Goal: Communication & Community: Answer question/provide support

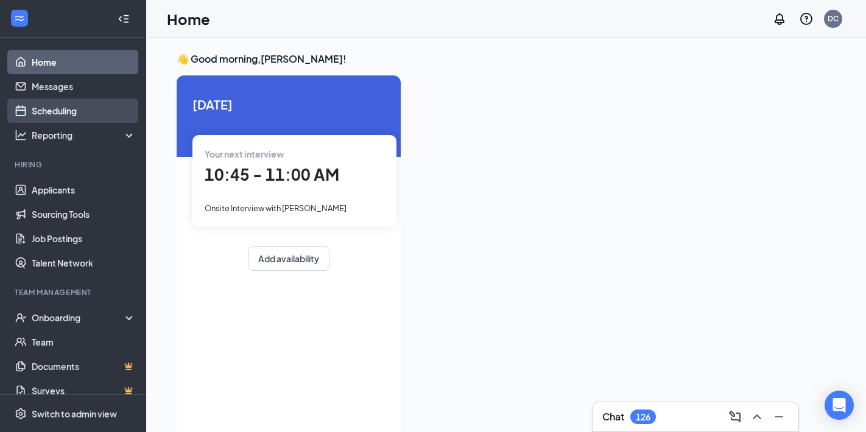
click at [94, 107] on link "Scheduling" at bounding box center [84, 111] width 104 height 24
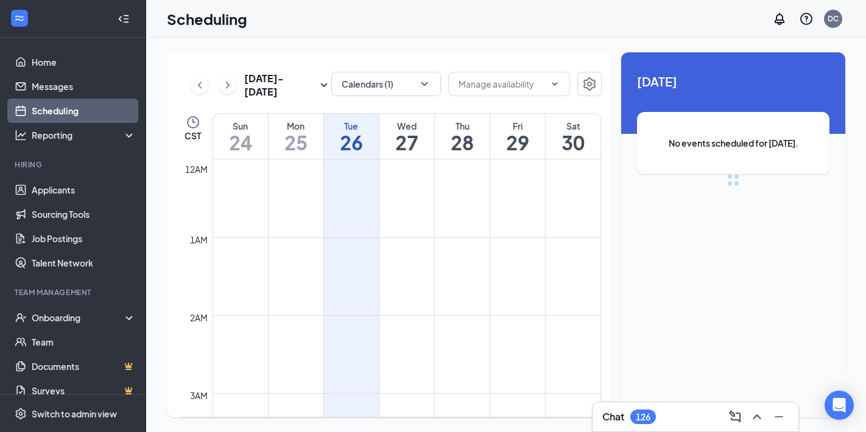
scroll to position [598, 0]
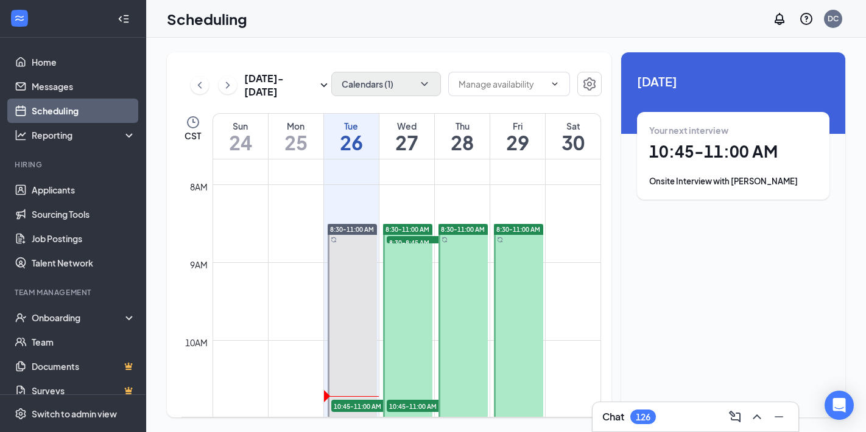
click at [413, 89] on button "Calendars (1)" at bounding box center [386, 84] width 110 height 24
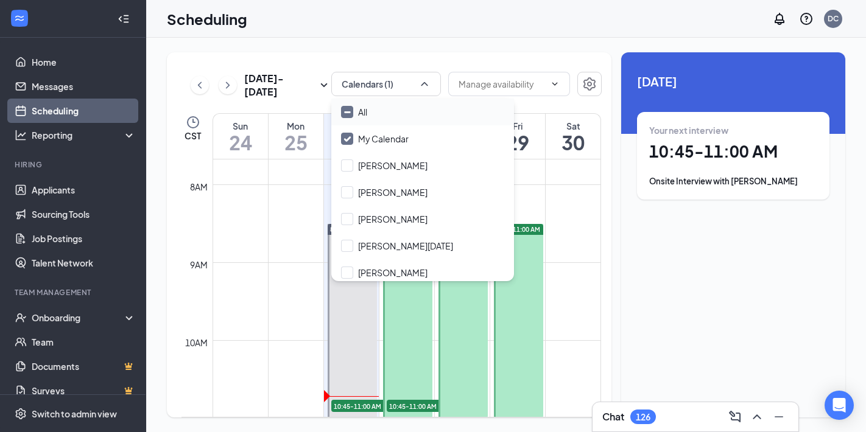
click at [393, 119] on div "All" at bounding box center [422, 112] width 183 height 27
checkbox input "true"
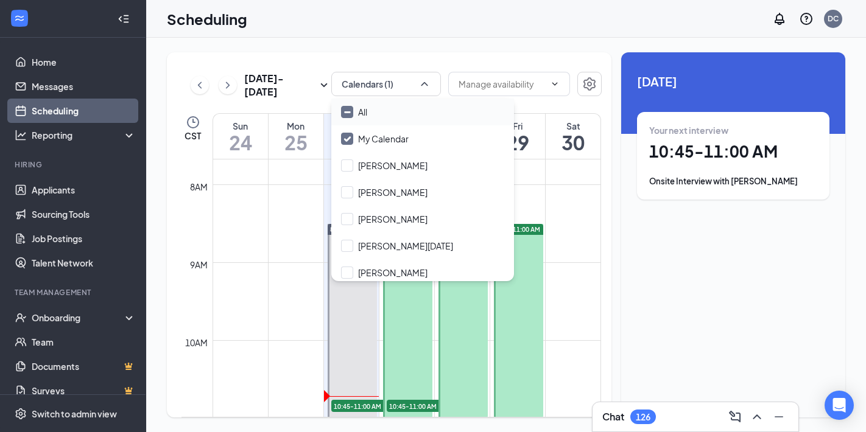
checkbox input "true"
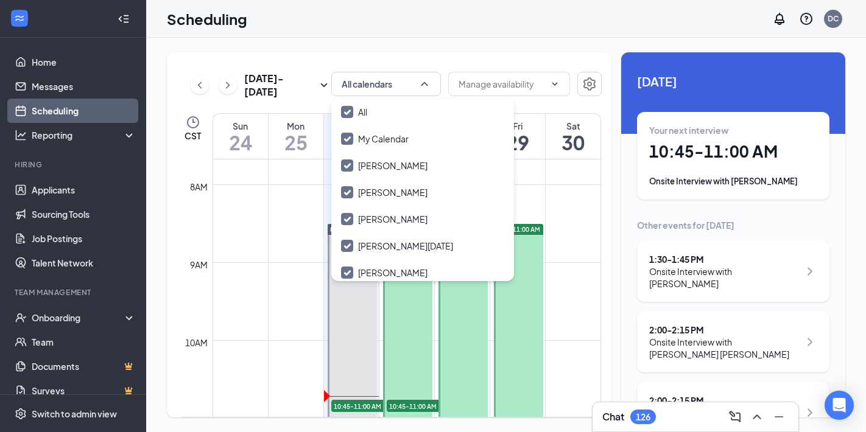
click at [527, 39] on div "[DATE] - [DATE] All calendars CST Sun 24 Mon 25 Tue 26 Wed 27 Thu 28 Fri 29 Sat…" at bounding box center [506, 235] width 720 height 394
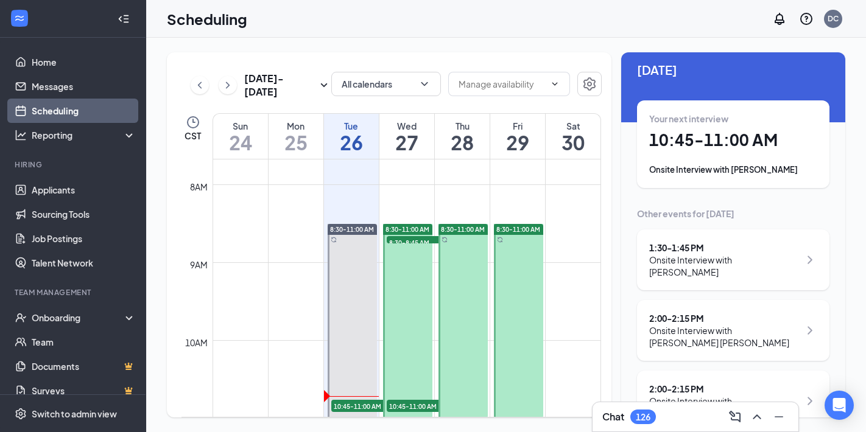
scroll to position [5, 0]
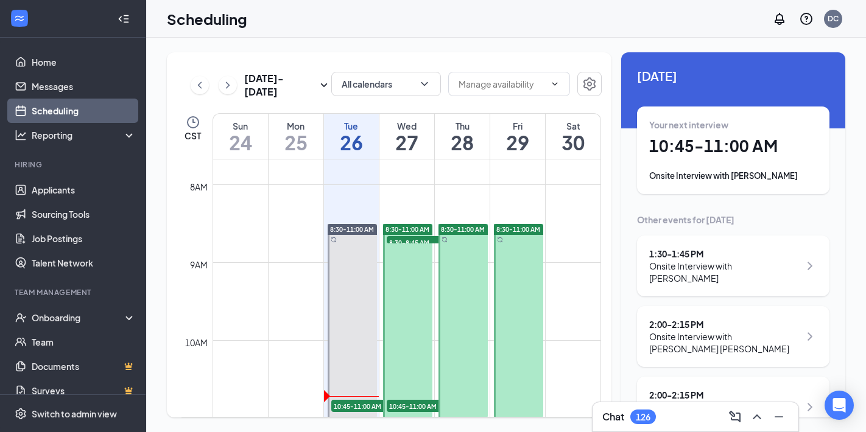
click at [724, 175] on div "Onsite Interview with [PERSON_NAME]" at bounding box center [733, 176] width 168 height 12
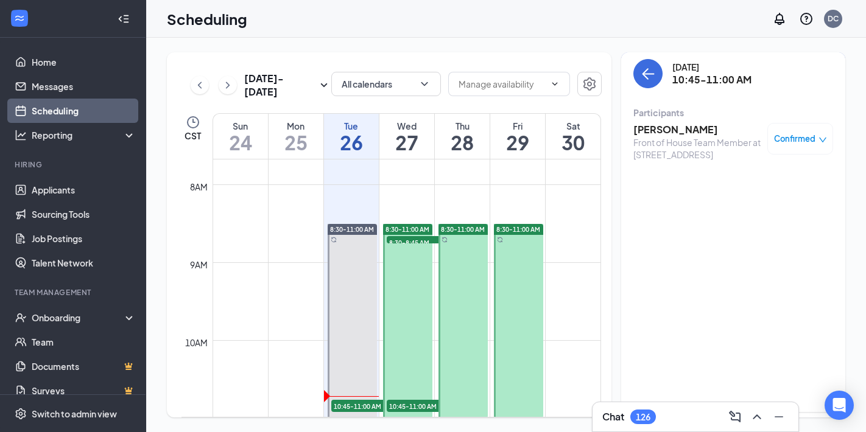
click at [674, 133] on h3 "[PERSON_NAME]" at bounding box center [697, 129] width 128 height 13
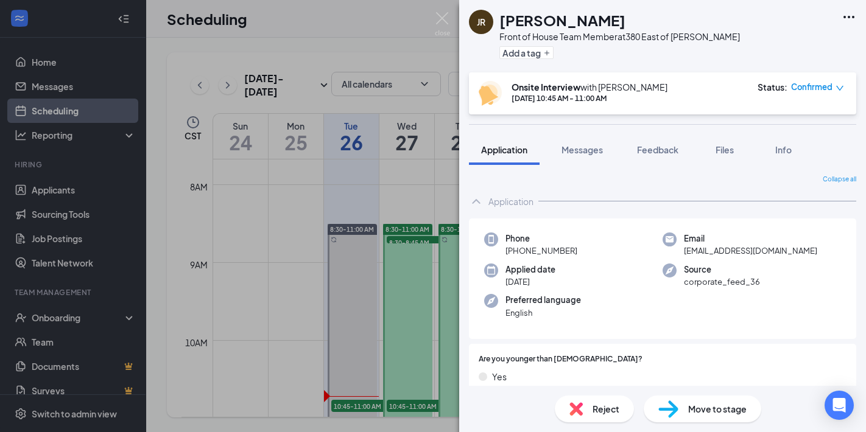
scroll to position [57, 0]
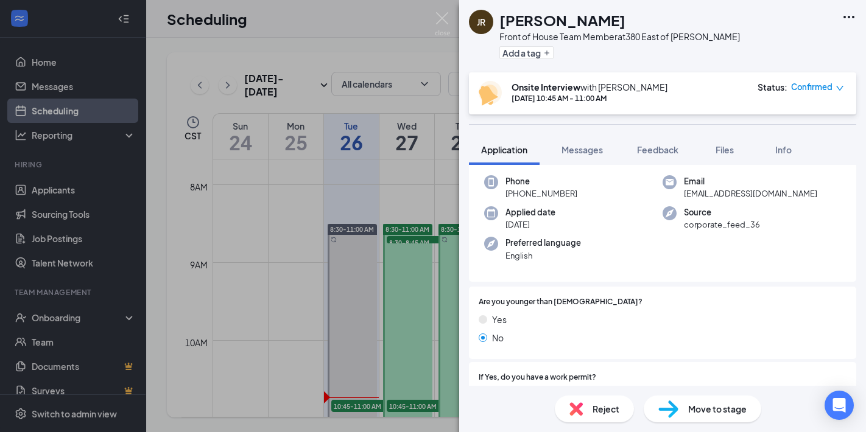
drag, startPoint x: 516, startPoint y: 194, endPoint x: 573, endPoint y: 194, distance: 57.8
click at [573, 194] on span "[PHONE_NUMBER]" at bounding box center [541, 193] width 72 height 12
copy span "[PHONE_NUMBER]"
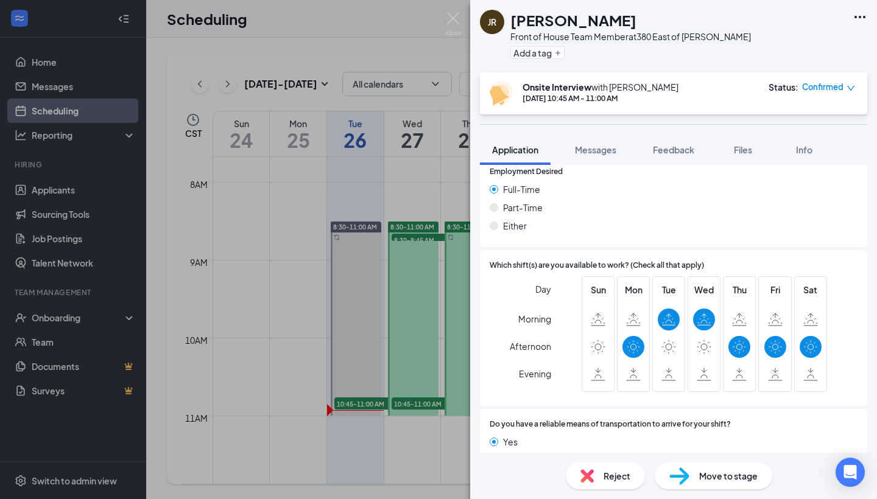
scroll to position [779, 0]
click at [719, 432] on div "Move to stage" at bounding box center [712, 476] width 117 height 27
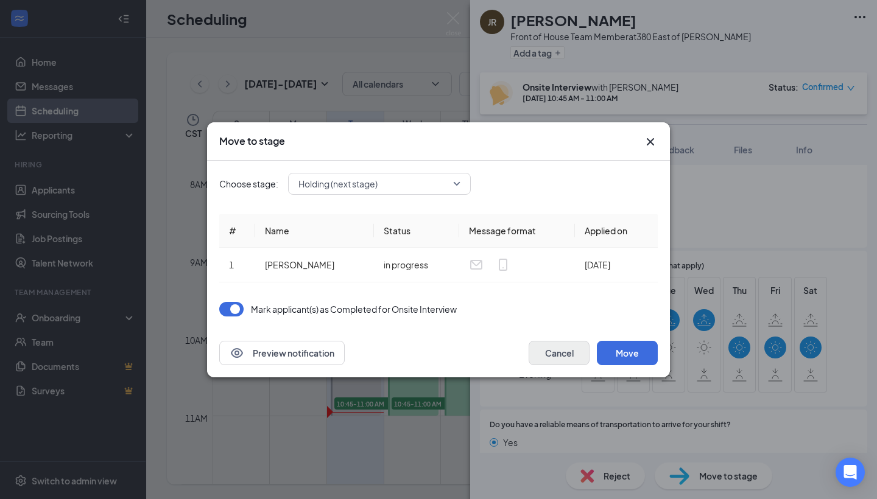
click at [561, 346] on button "Cancel" at bounding box center [558, 353] width 61 height 24
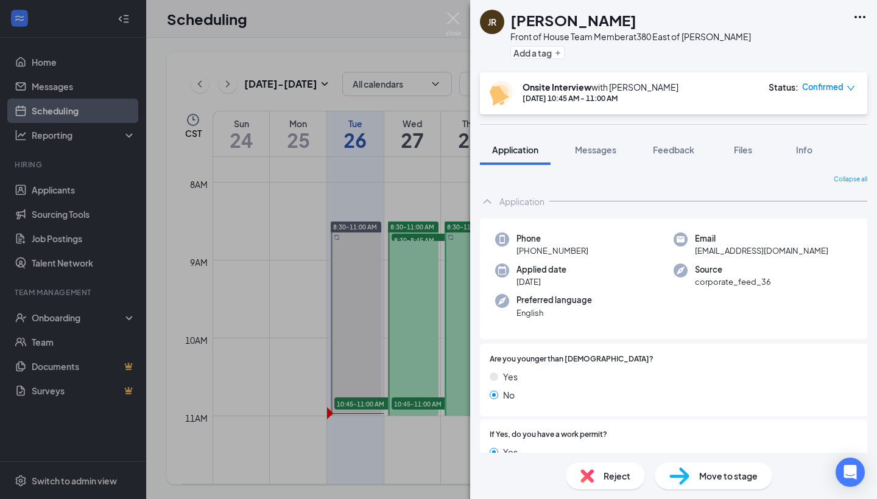
scroll to position [0, 0]
click at [455, 19] on img at bounding box center [453, 24] width 15 height 24
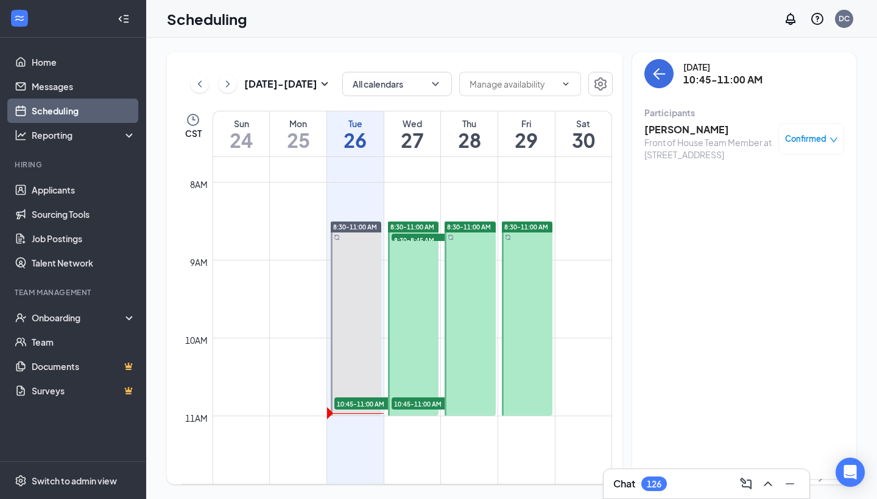
click at [664, 131] on h3 "[PERSON_NAME]" at bounding box center [708, 129] width 128 height 13
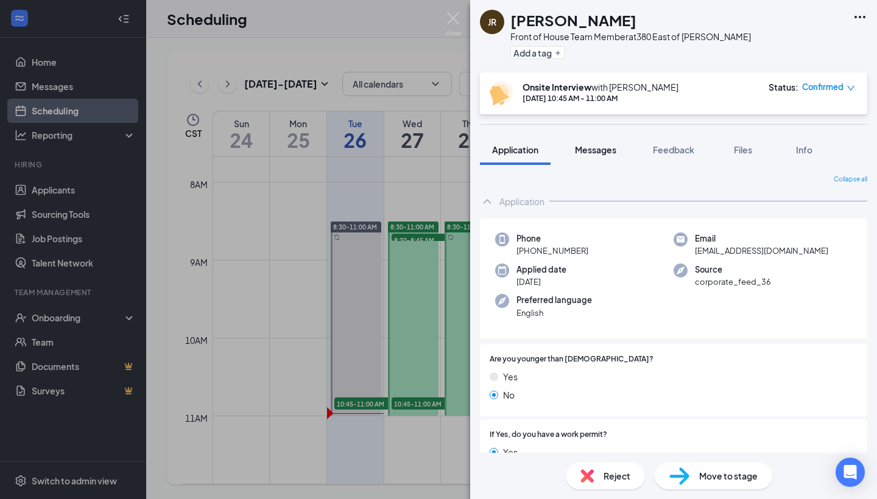
click at [608, 144] on div "Messages" at bounding box center [595, 150] width 41 height 12
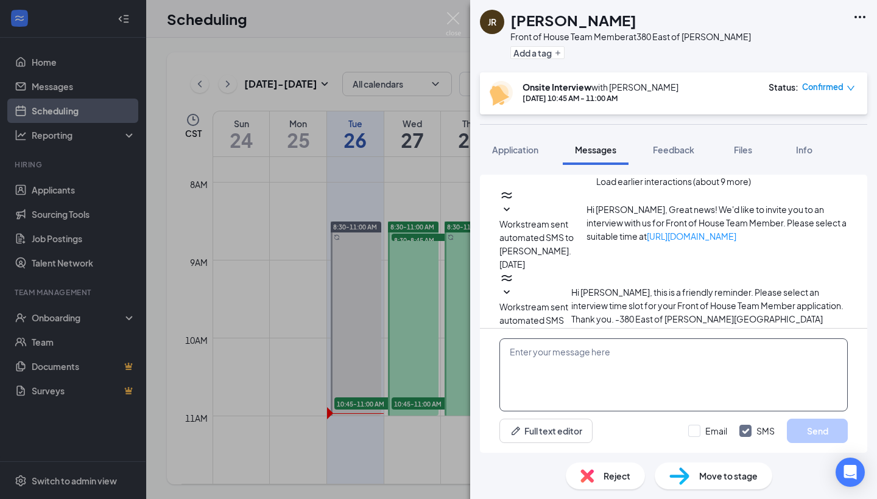
click at [587, 358] on textarea at bounding box center [673, 374] width 348 height 73
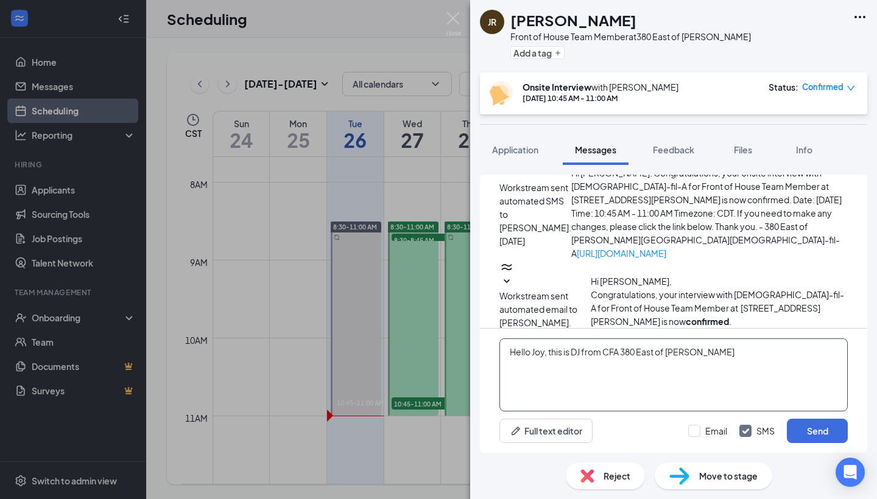
click at [686, 390] on textarea "Hello Joy, this is DJ from CFA 380 East of [PERSON_NAME]" at bounding box center [673, 374] width 348 height 73
type textarea "Hello Joy, this is DJ from CFA 380 East of [GEOGRAPHIC_DATA],"
click at [571, 432] on button "Full text editor" at bounding box center [545, 431] width 93 height 24
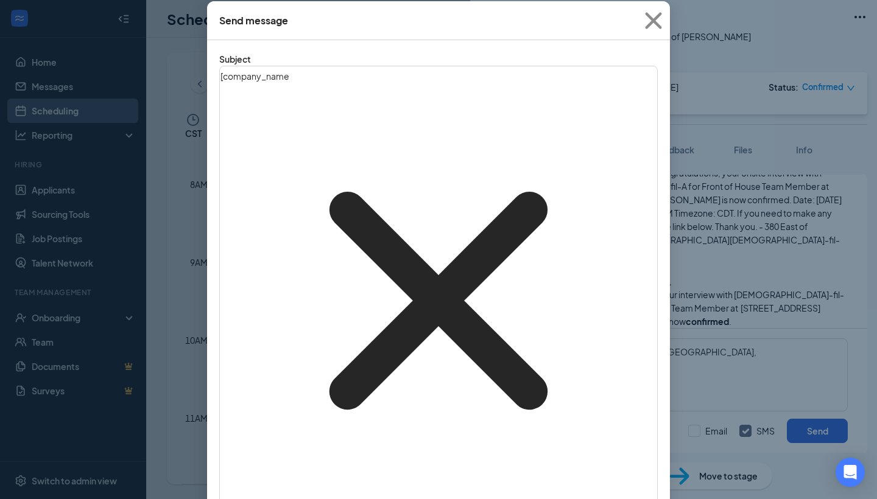
scroll to position [59, 0]
click at [464, 93] on div "[ company_name‌‌‌‌ {{company_name}} ] Job Application Update" at bounding box center [438, 302] width 436 height 468
click at [287, 88] on span "company_name‌‌‌‌ {{company_name}}" at bounding box center [438, 295] width 436 height 448
click at [293, 86] on span "company_name‌‌‌‌ {{company_name}}" at bounding box center [438, 295] width 436 height 448
click at [329, 192] on icon "Cross" at bounding box center [438, 301] width 218 height 218
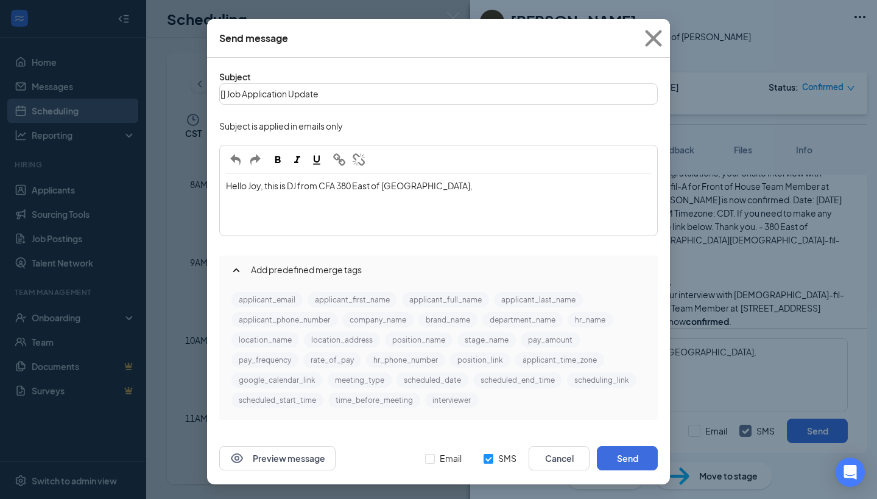
click at [237, 88] on span "[] Job Application Update" at bounding box center [269, 93] width 98 height 11
click at [426, 180] on div "Hello Joy, this is DJ from CFA 380 East of [GEOGRAPHIC_DATA]," at bounding box center [438, 186] width 425 height 13
drag, startPoint x: 381, startPoint y: 163, endPoint x: 225, endPoint y: 144, distance: 157.6
click at [225, 174] on div "Hello Joy, this is DJ from CFA 380 East of [PERSON_NAME], I wanted to see if yo…" at bounding box center [438, 204] width 436 height 61
copy span "Hello Joy, this is DJ from CFA 380 East of [PERSON_NAME], I wanted to see if yo…"
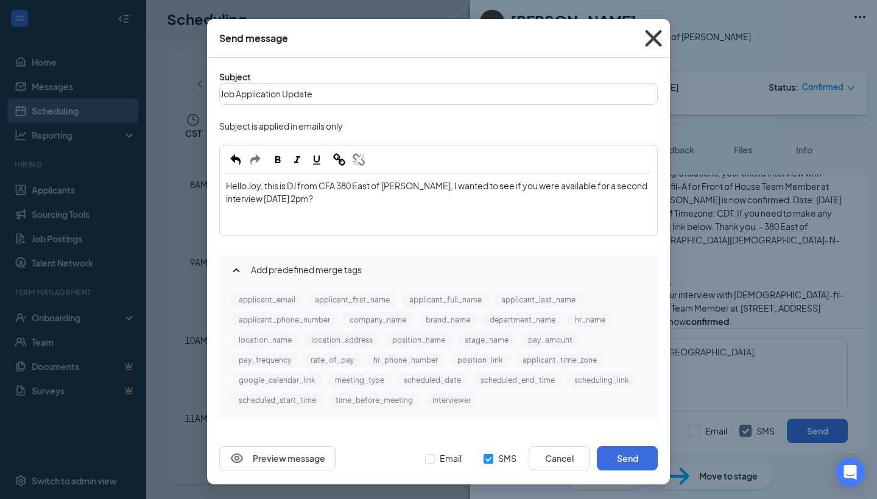
click at [650, 30] on icon "Cross" at bounding box center [653, 38] width 16 height 16
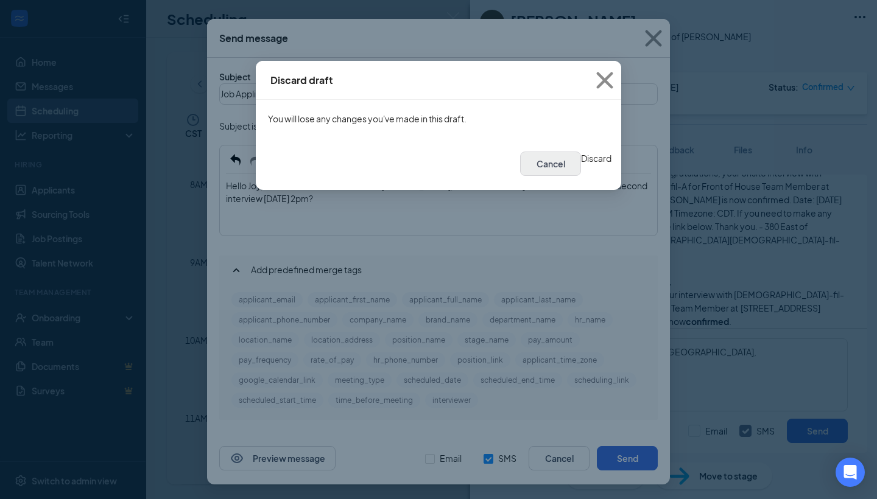
click at [520, 172] on button "Cancel" at bounding box center [550, 164] width 61 height 24
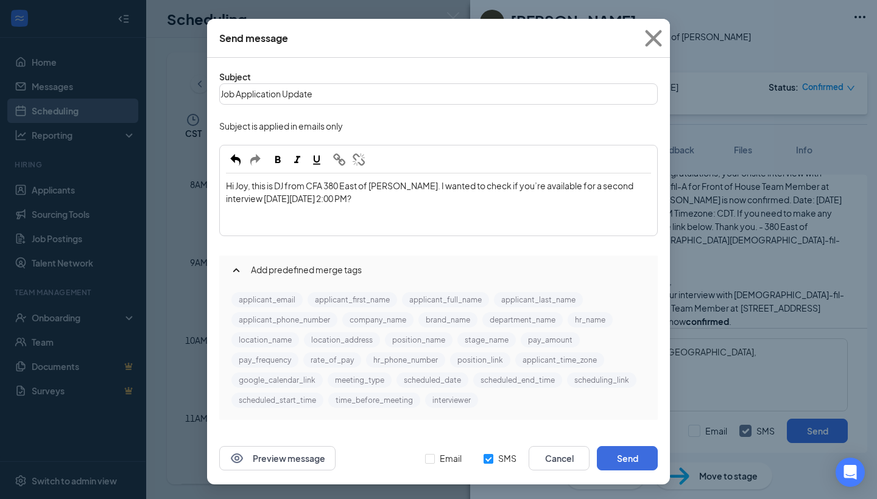
click at [486, 180] on span "Hi Joy, this is DJ from CFA 380 East of [PERSON_NAME]. I wanted to check if you…" at bounding box center [430, 192] width 408 height 24
click at [623, 432] on button "Send" at bounding box center [627, 458] width 61 height 24
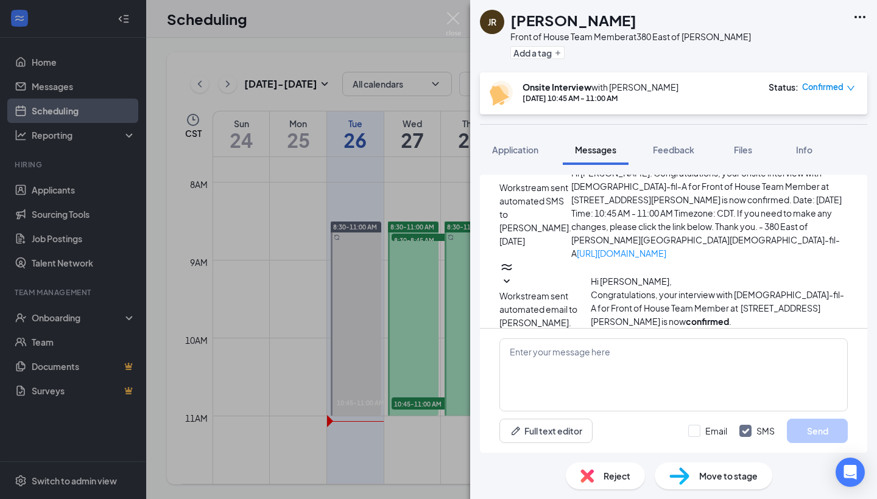
scroll to position [623, 0]
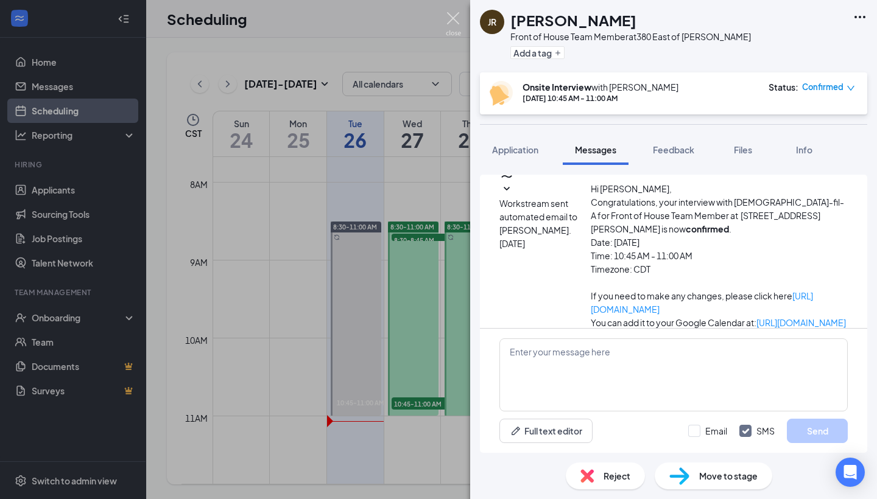
click at [454, 17] on img at bounding box center [453, 24] width 15 height 24
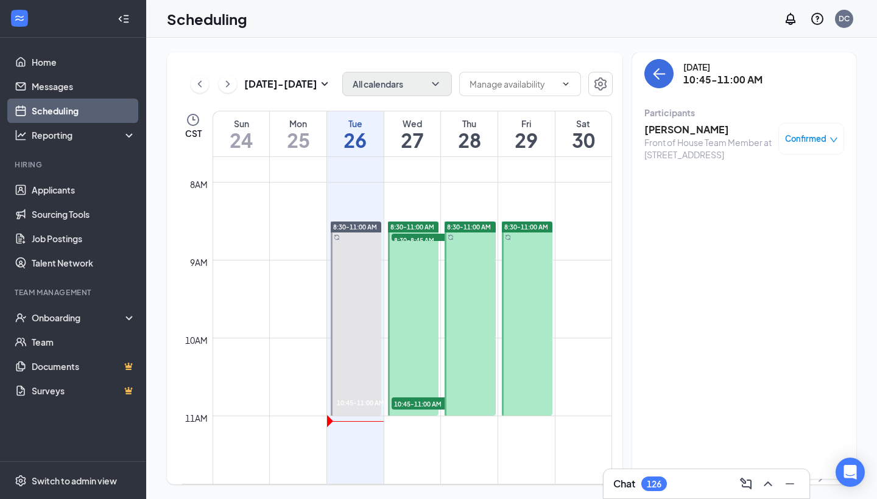
click at [381, 79] on button "All calendars" at bounding box center [397, 84] width 110 height 24
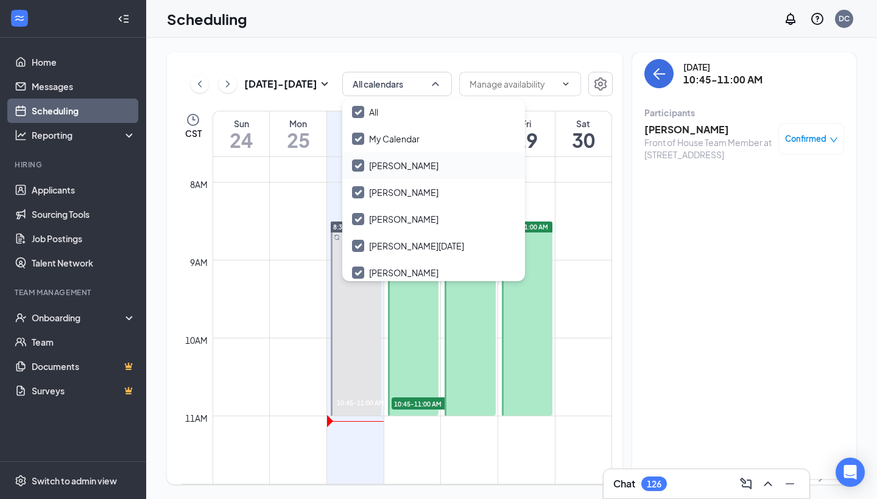
click at [362, 169] on icon "Checkmark" at bounding box center [358, 166] width 10 height 10
click at [362, 169] on input "[PERSON_NAME]" at bounding box center [395, 165] width 86 height 12
checkbox input "true"
click at [429, 172] on div "[PERSON_NAME]" at bounding box center [433, 165] width 183 height 27
checkbox input "false"
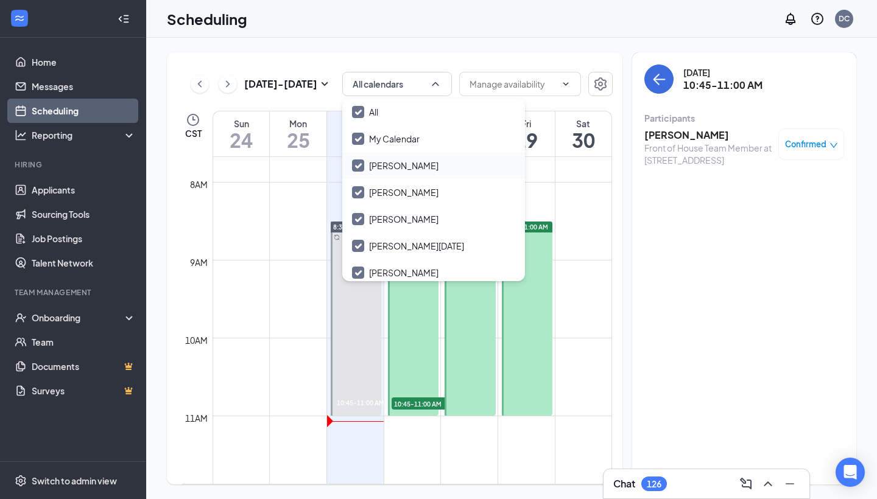
checkbox input "false"
click at [357, 195] on icon "Checkmark" at bounding box center [358, 192] width 10 height 10
click at [357, 195] on input "[PERSON_NAME]" at bounding box center [395, 192] width 86 height 12
checkbox input "true"
click at [357, 217] on input "[PERSON_NAME]" at bounding box center [395, 219] width 86 height 12
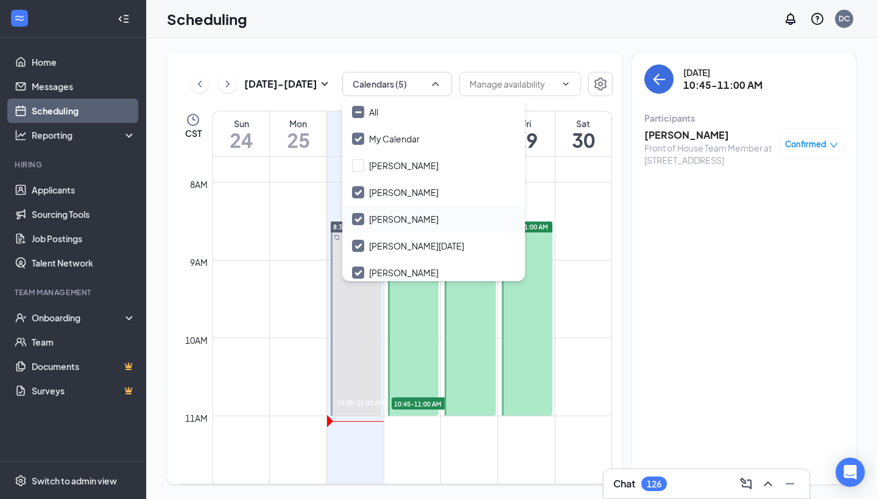
checkbox input "false"
click at [357, 113] on input "All" at bounding box center [365, 112] width 26 height 12
checkbox input "true"
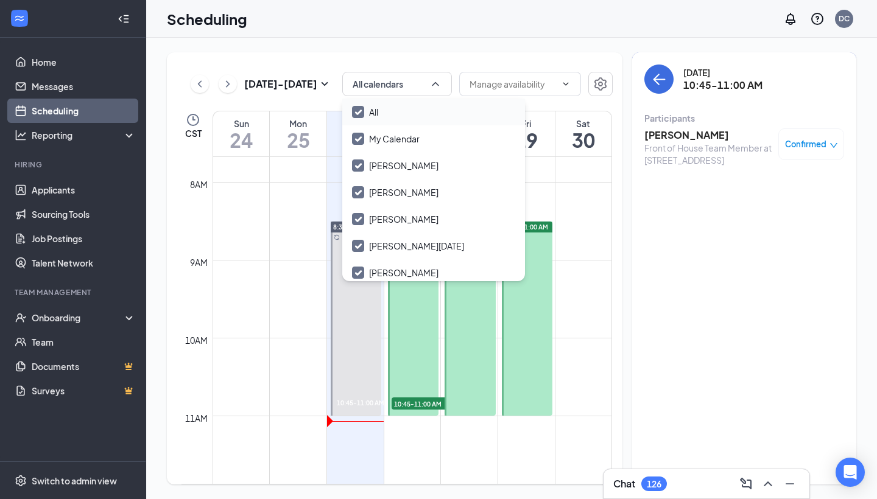
click at [357, 113] on input "All" at bounding box center [365, 112] width 26 height 12
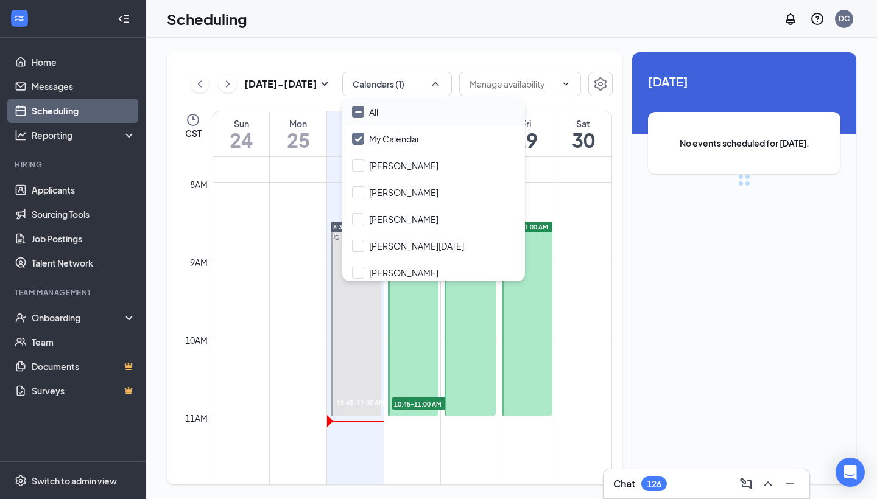
checkbox input "false"
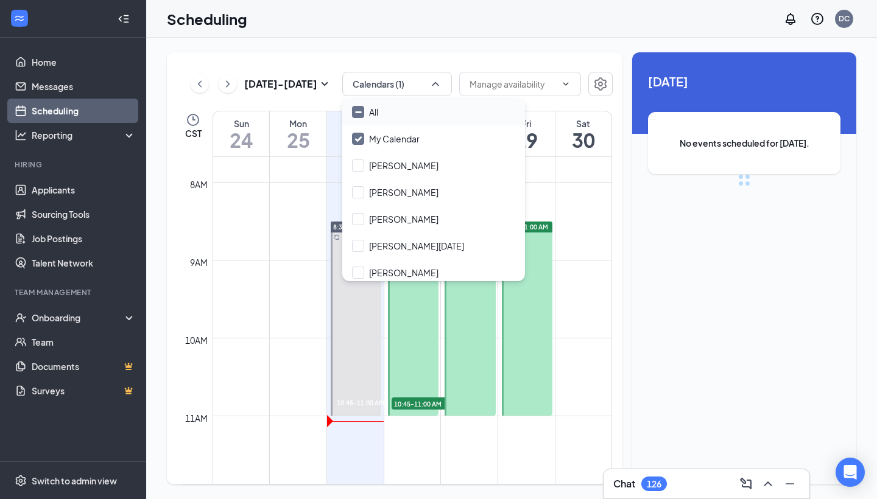
checkbox input "false"
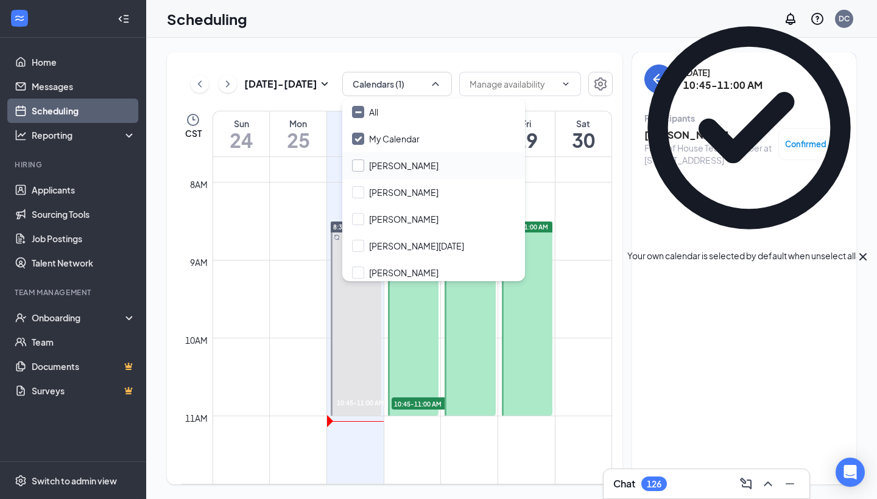
click at [363, 167] on div at bounding box center [358, 165] width 12 height 12
click at [363, 167] on input "[PERSON_NAME]" at bounding box center [395, 165] width 86 height 12
click at [359, 165] on input "[PERSON_NAME]" at bounding box center [395, 165] width 86 height 12
checkbox input "true"
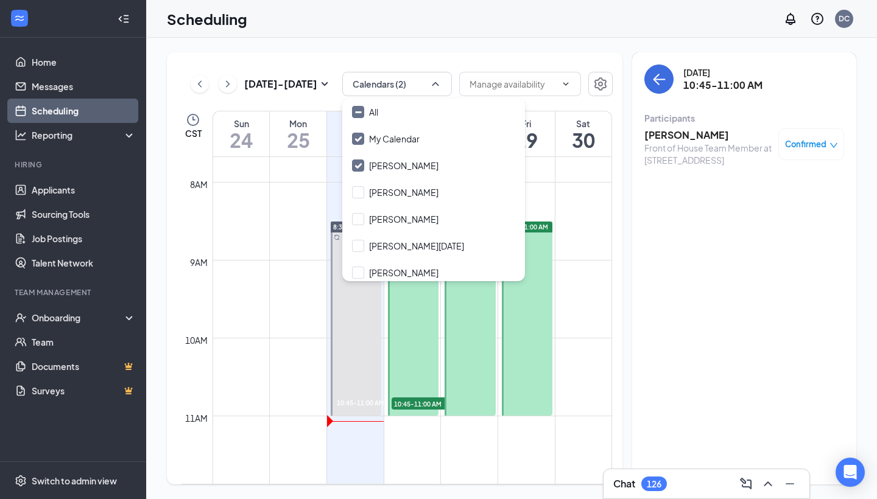
click at [569, 202] on td at bounding box center [411, 210] width 399 height 19
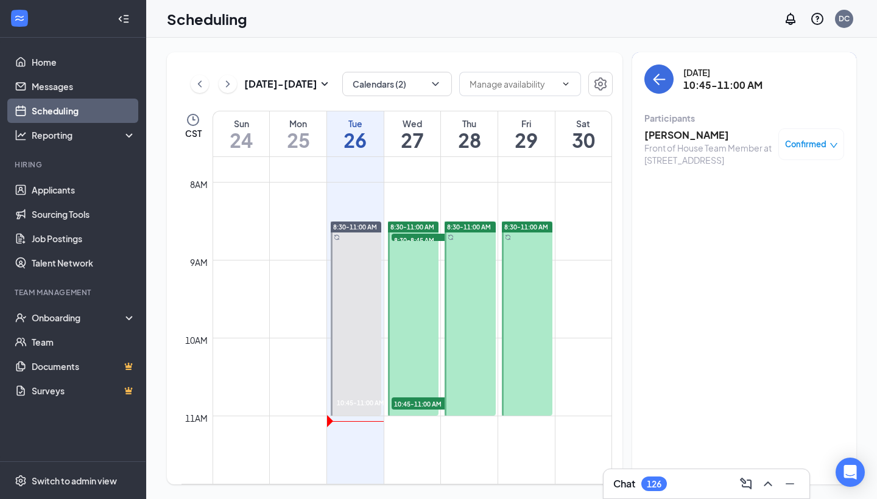
click at [472, 284] on div at bounding box center [469, 319] width 51 height 194
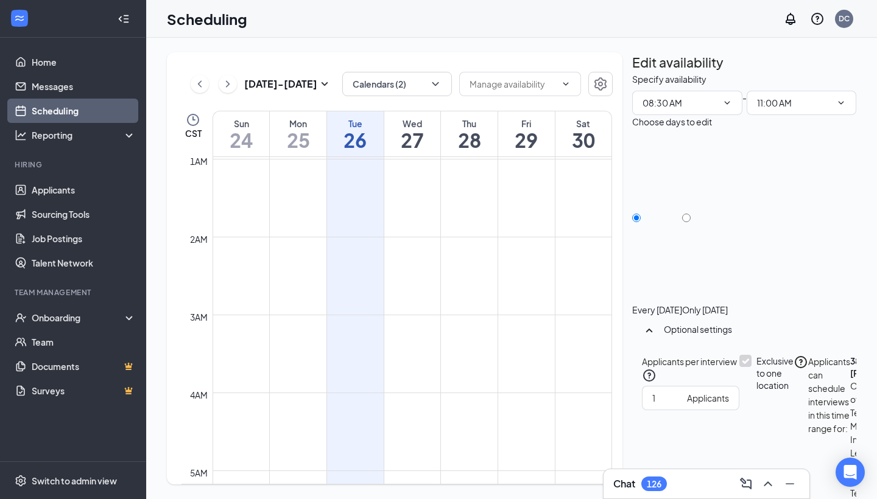
scroll to position [79, 0]
click at [441, 86] on icon "ChevronDown" at bounding box center [435, 84] width 12 height 12
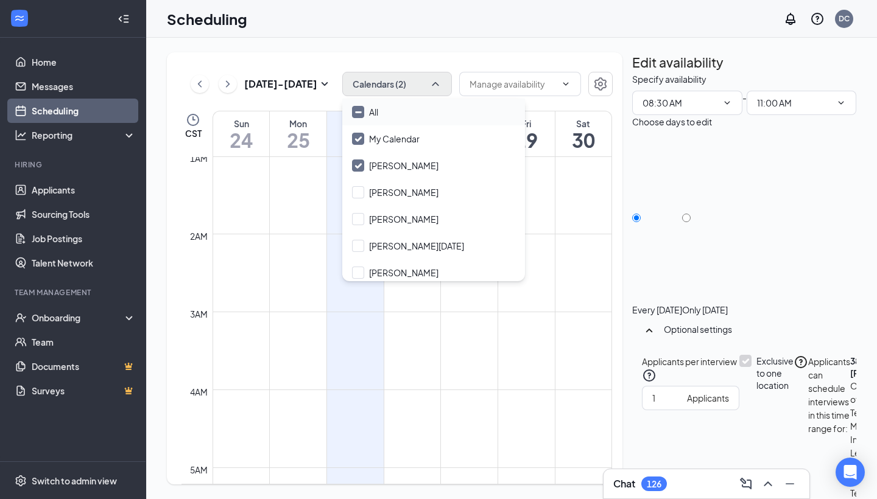
click at [356, 110] on input "All" at bounding box center [365, 112] width 26 height 12
checkbox input "true"
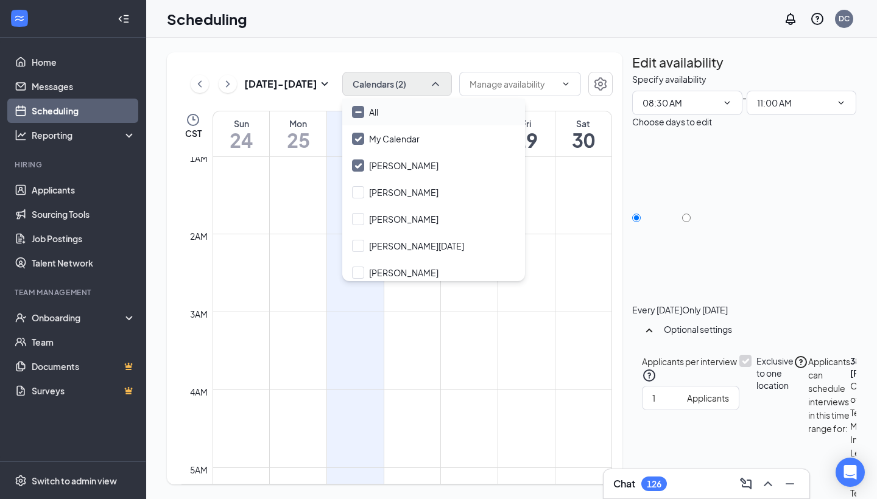
checkbox input "true"
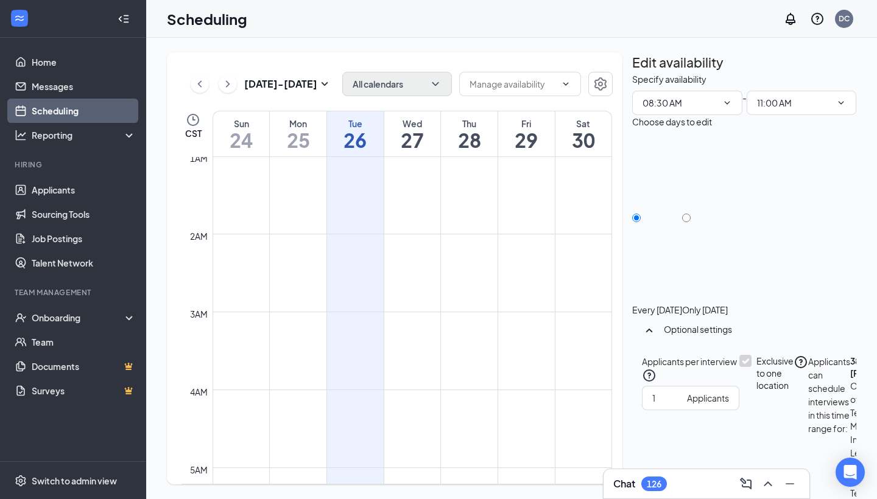
click at [511, 58] on div "[DATE] - [DATE] All calendars CST Sun 24 Mon 25 Tue 26 Wed 27 Thu 28 Fri 29 Sat…" at bounding box center [394, 268] width 455 height 432
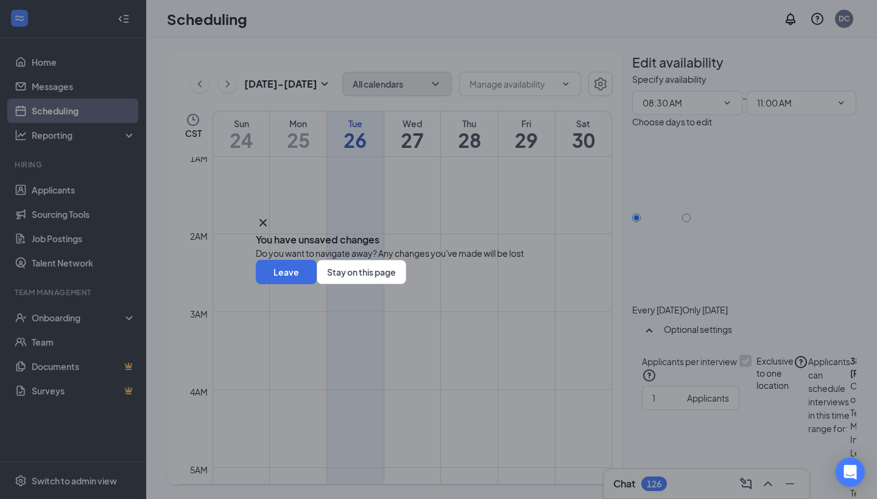
click at [267, 219] on icon "Cross" at bounding box center [262, 222] width 7 height 7
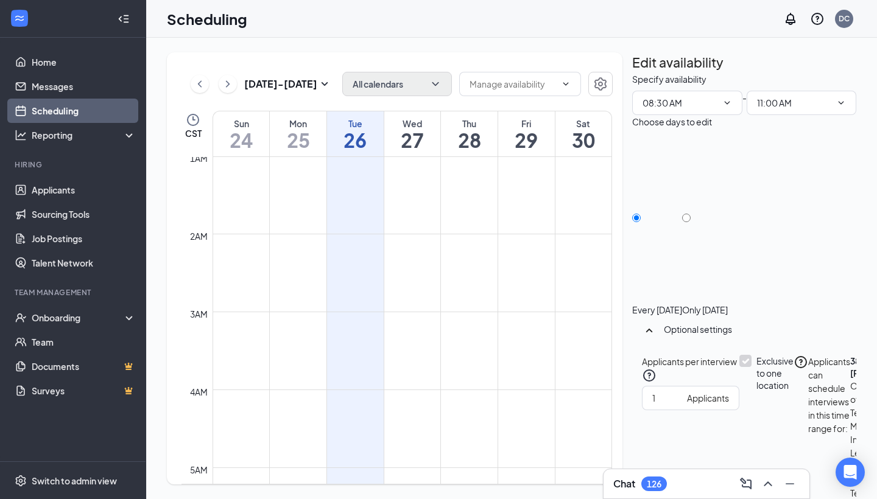
click at [679, 41] on div "[DATE] - [DATE] All calendars CST Sun 24 Mon 25 Tue 26 Wed 27 Thu 28 Fri 29 Sat…" at bounding box center [511, 268] width 731 height 461
click at [573, 61] on div "[DATE] - [DATE] All calendars CST Sun 24 Mon 25 Tue 26 Wed 27 Thu 28 Fri 29 Sat…" at bounding box center [394, 268] width 455 height 432
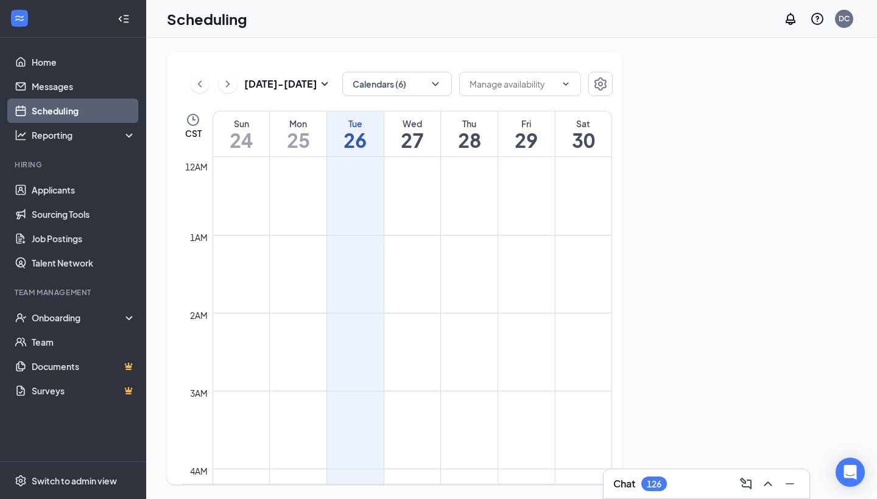
scroll to position [598, 0]
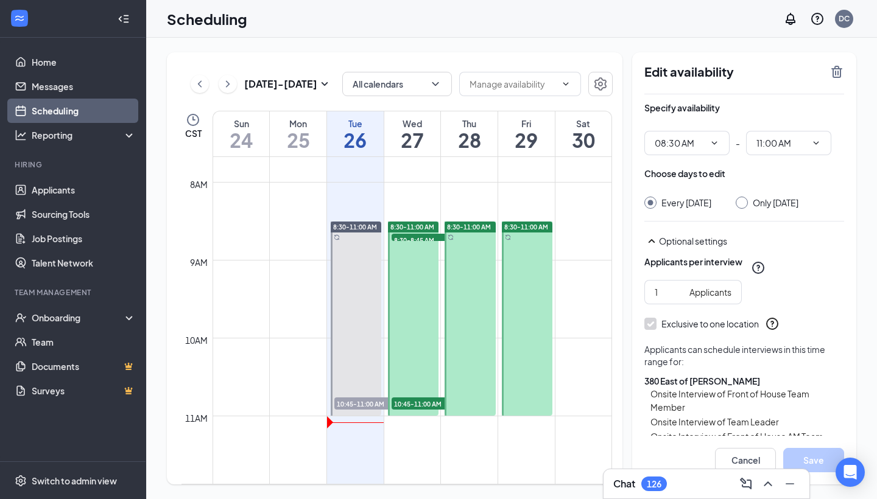
click at [326, 423] on td at bounding box center [411, 425] width 399 height 19
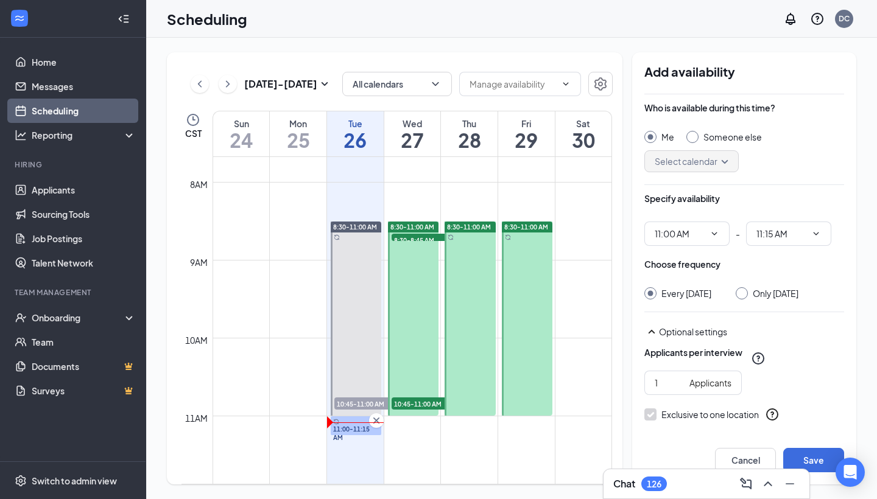
click at [343, 438] on span "11:00-11:15 AM" at bounding box center [356, 433] width 46 height 17
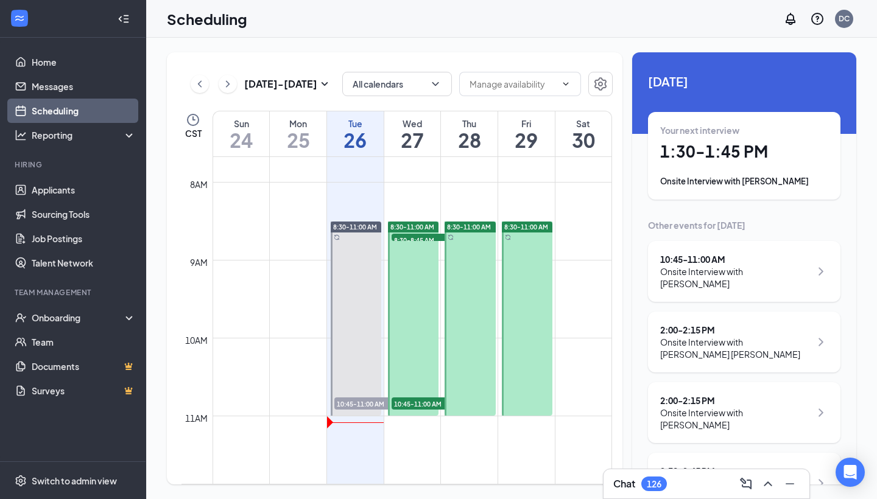
click at [356, 398] on span "10:45-11:00 AM" at bounding box center [364, 404] width 61 height 12
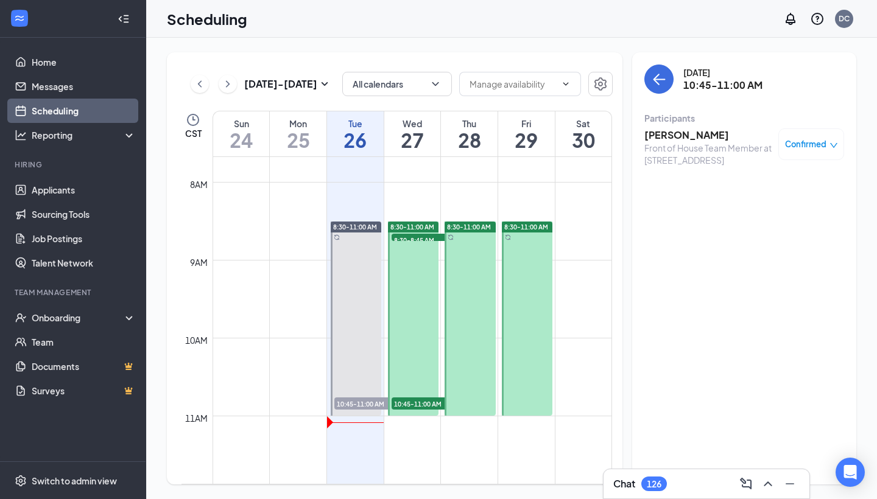
click at [365, 334] on div at bounding box center [356, 319] width 51 height 194
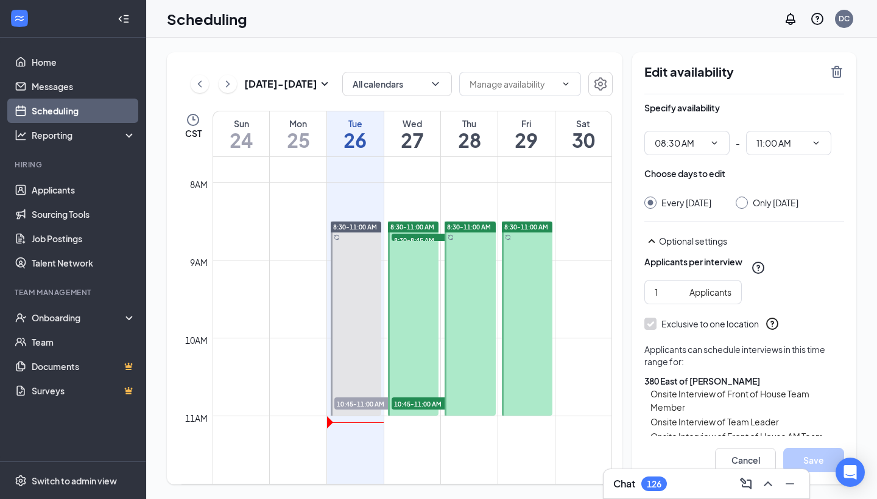
click at [409, 336] on div at bounding box center [413, 319] width 51 height 194
click at [475, 337] on div at bounding box center [469, 319] width 51 height 194
click at [532, 337] on div at bounding box center [527, 319] width 51 height 194
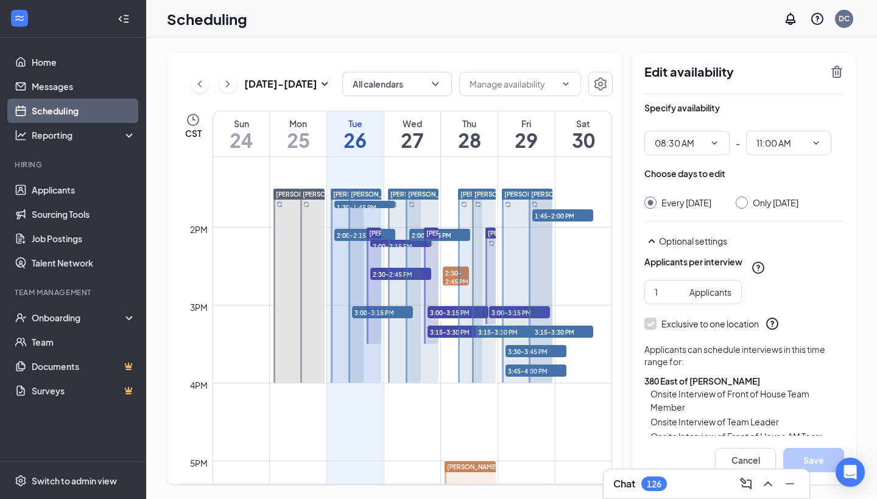
scroll to position [1039, 0]
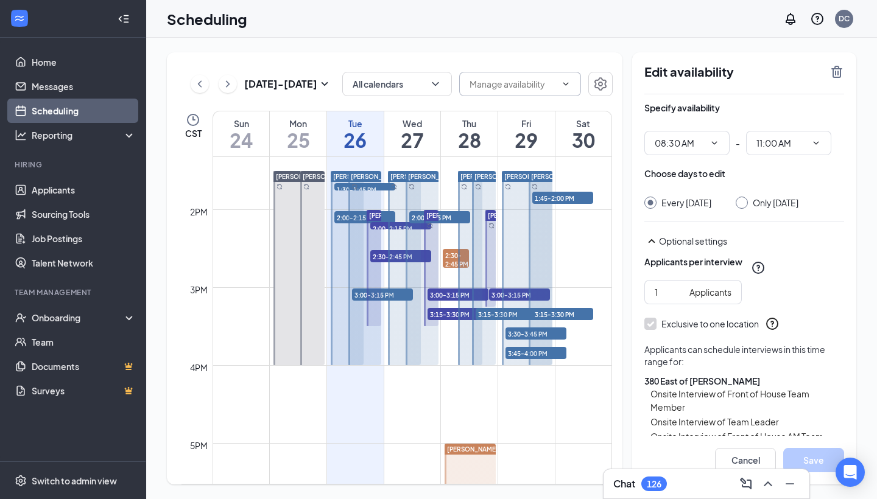
click at [530, 94] on span at bounding box center [520, 84] width 122 height 24
click at [519, 62] on div "[DATE] - [DATE] All calendars CST Sun 24 Mon 25 Tue 26 Wed 27 Thu 28 Fri 29 Sat…" at bounding box center [394, 268] width 455 height 432
click at [595, 86] on icon "Settings" at bounding box center [600, 83] width 12 height 13
type input "08:30 AM"
type input "11:00 AM"
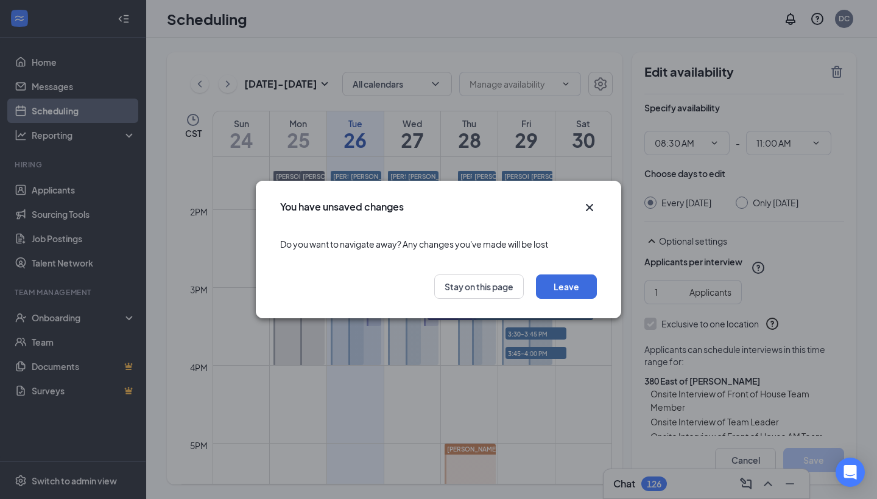
click at [587, 203] on icon "Cross" at bounding box center [589, 207] width 15 height 15
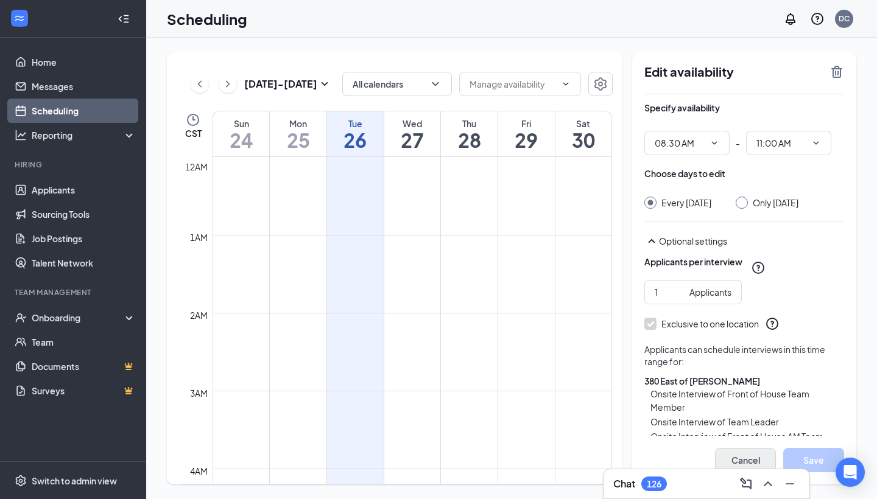
click at [745, 459] on button "Cancel" at bounding box center [745, 460] width 61 height 24
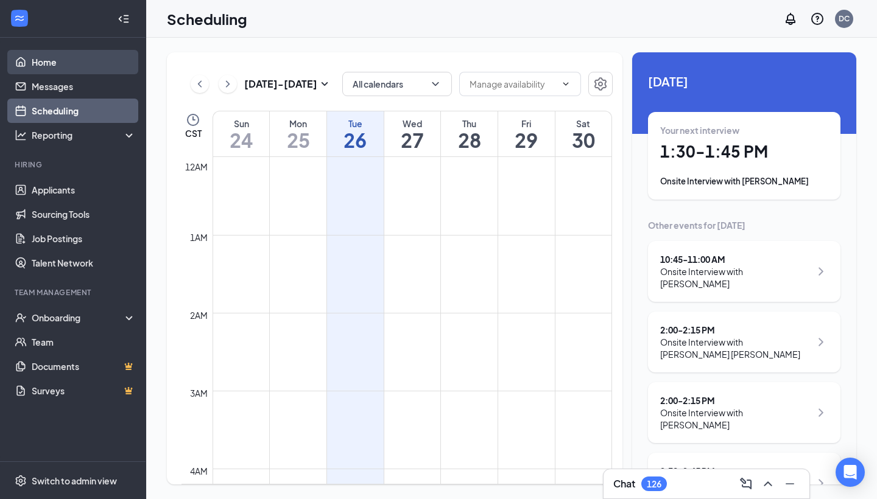
click at [91, 65] on link "Home" at bounding box center [84, 62] width 104 height 24
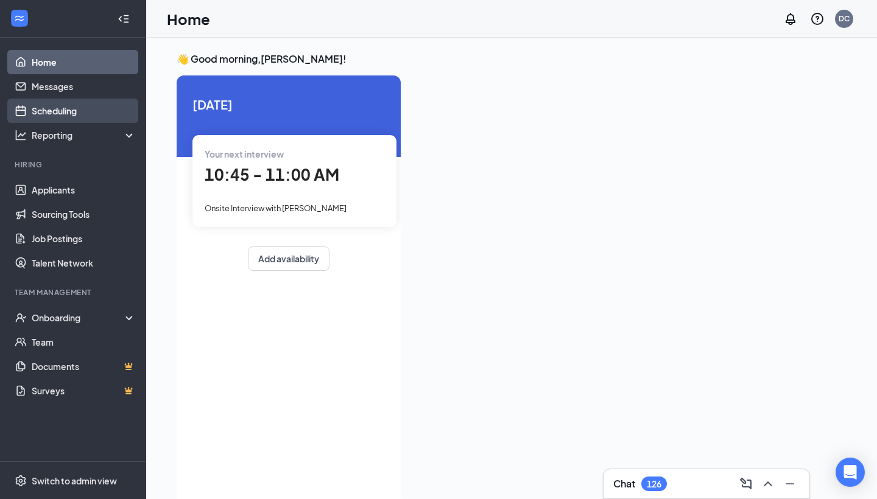
click at [88, 115] on link "Scheduling" at bounding box center [84, 111] width 104 height 24
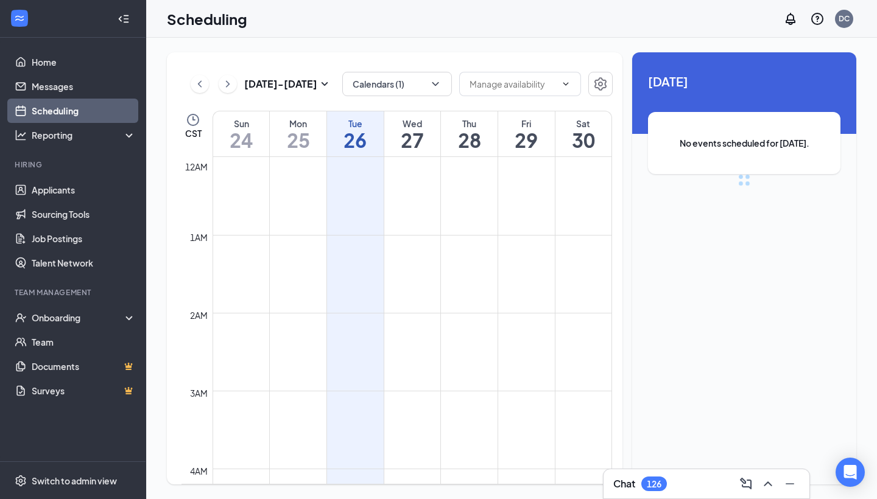
scroll to position [598, 0]
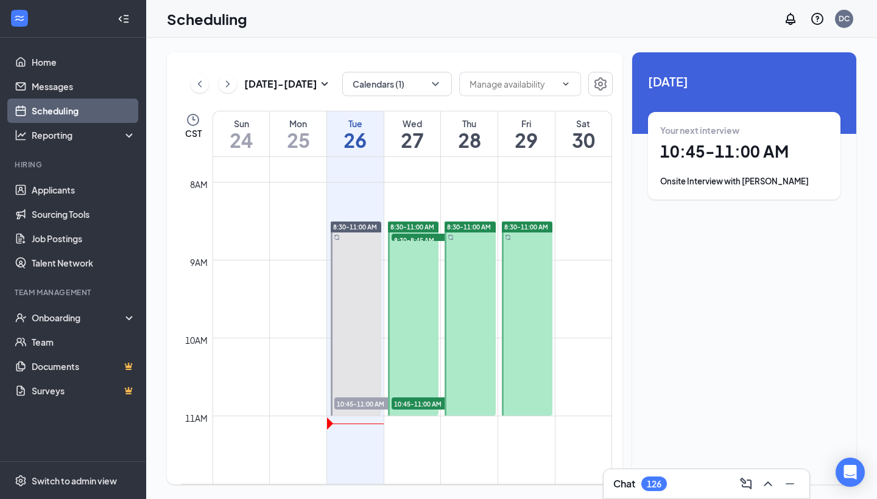
click at [329, 426] on td at bounding box center [411, 425] width 399 height 19
click at [745, 154] on h1 "10:45 - 11:00 AM" at bounding box center [744, 151] width 168 height 21
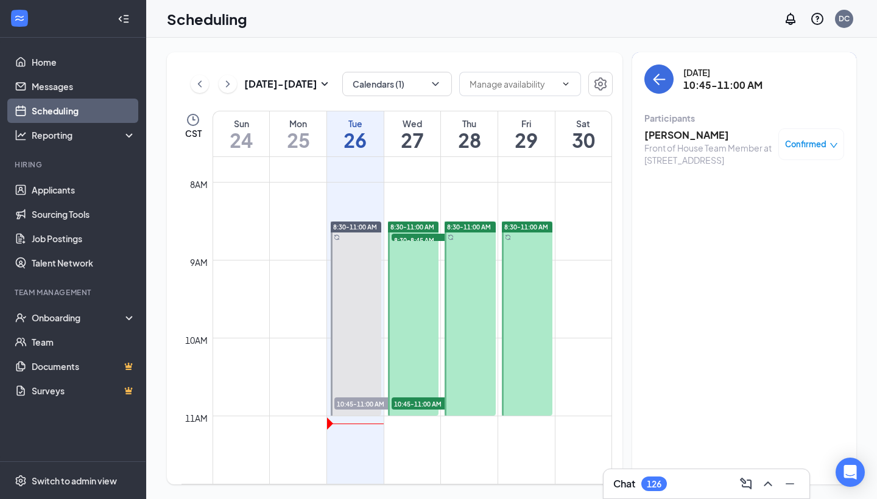
click at [801, 147] on span "Confirmed" at bounding box center [805, 144] width 41 height 12
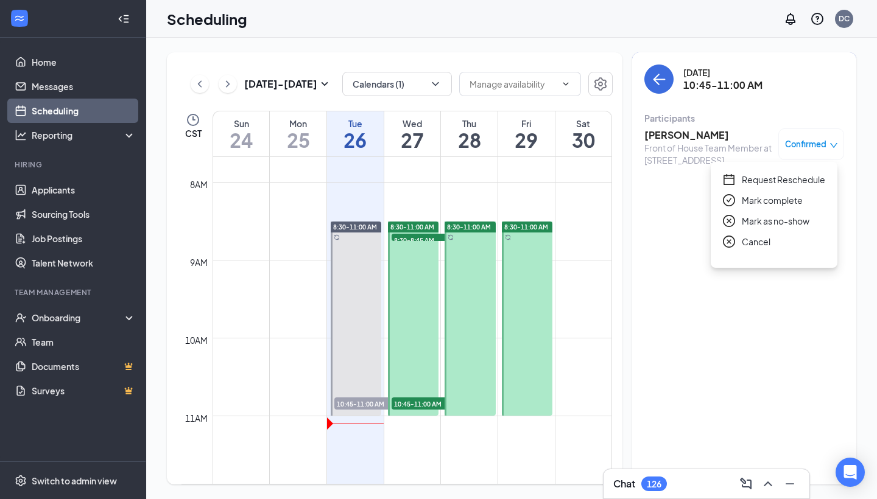
click at [762, 201] on span "Mark complete" at bounding box center [771, 200] width 61 height 13
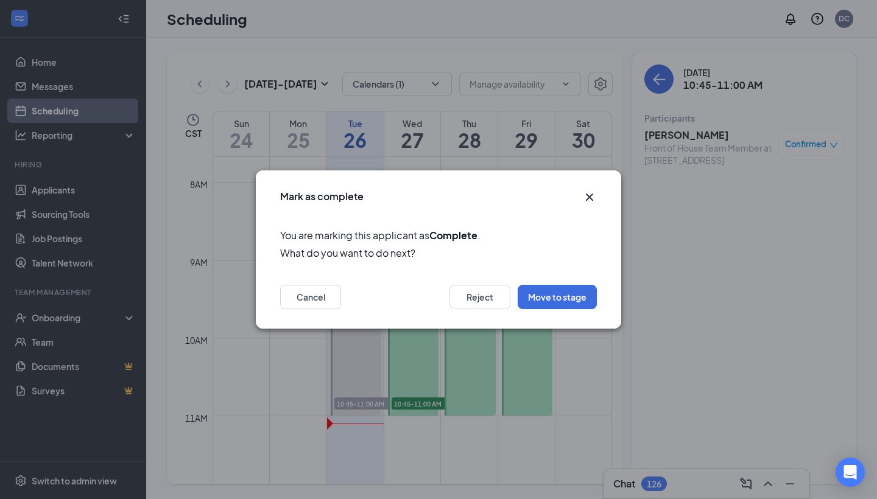
click at [586, 192] on icon "Cross" at bounding box center [589, 197] width 15 height 15
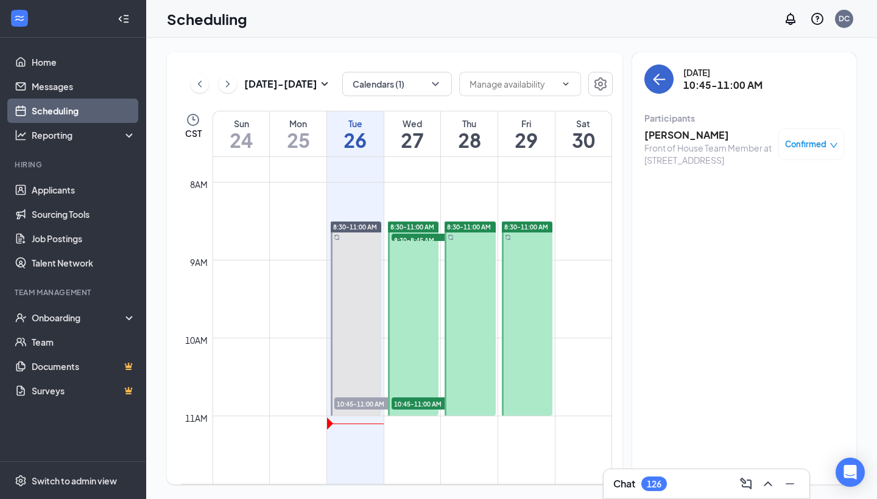
click at [662, 80] on icon "ArrowLeft" at bounding box center [658, 79] width 15 height 15
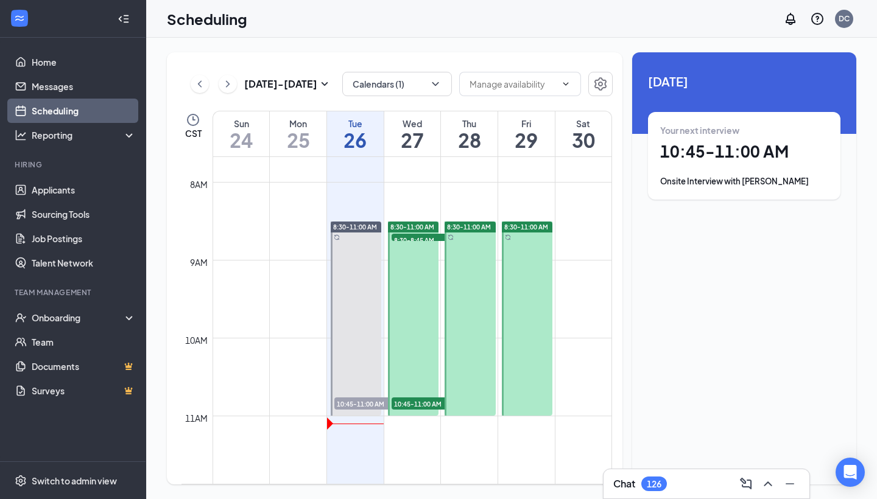
click at [324, 420] on td at bounding box center [411, 425] width 399 height 19
click at [330, 421] on td at bounding box center [411, 425] width 399 height 19
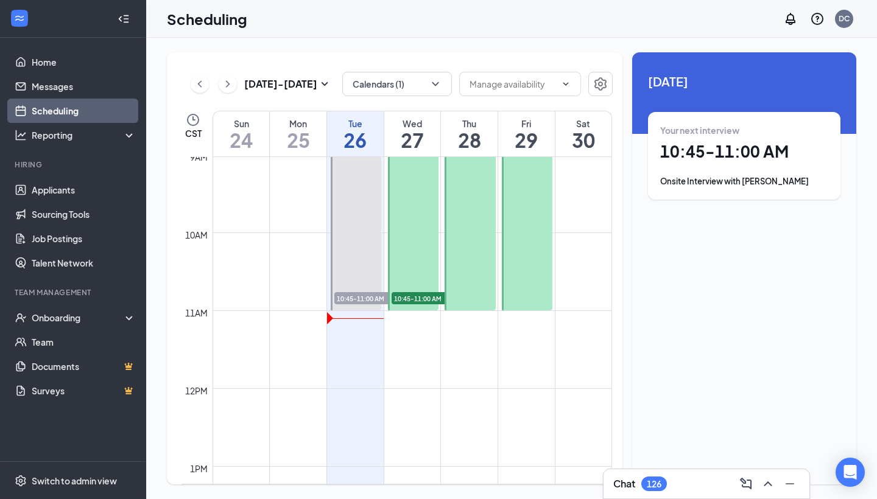
scroll to position [782, 0]
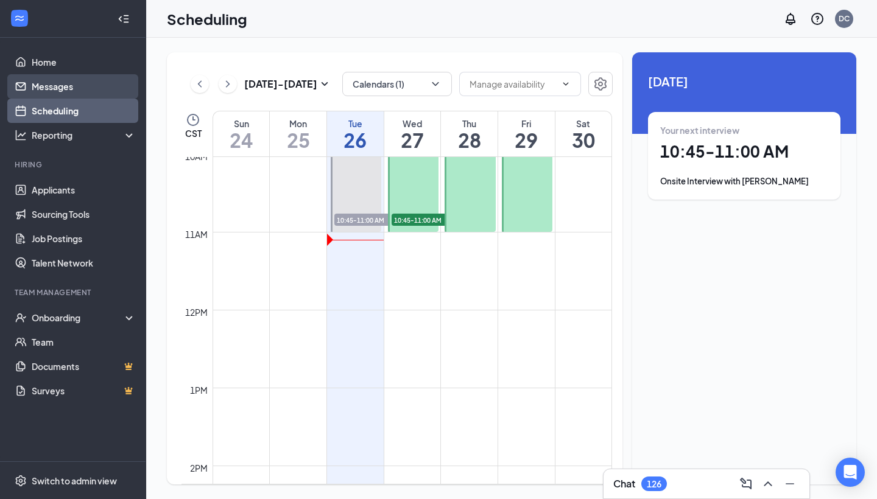
click at [83, 80] on link "Messages" at bounding box center [84, 86] width 104 height 24
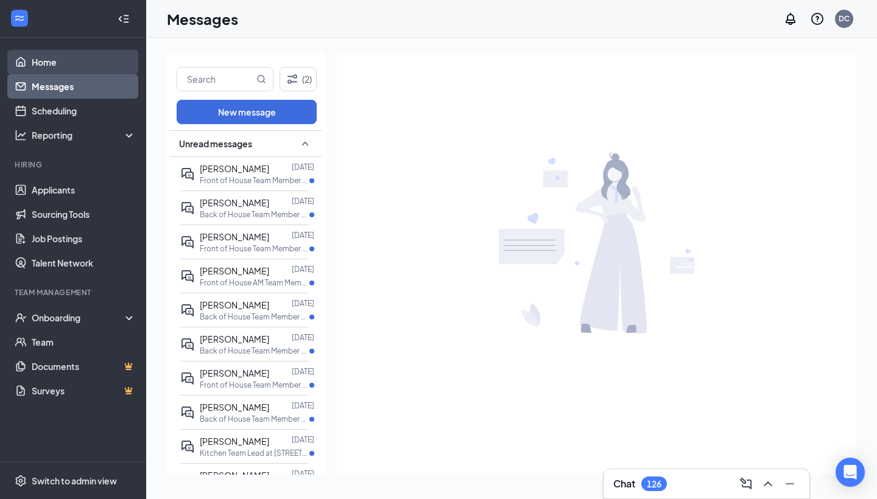
click at [88, 64] on link "Home" at bounding box center [84, 62] width 104 height 24
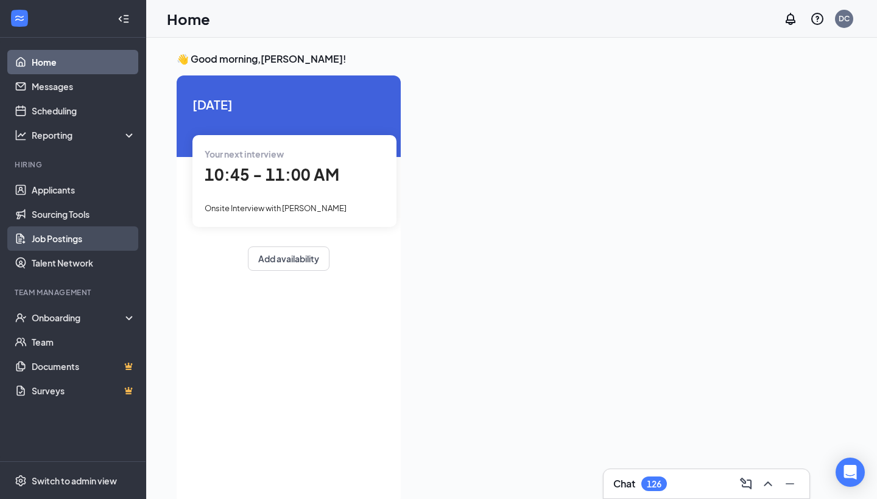
click at [86, 240] on link "Job Postings" at bounding box center [84, 238] width 104 height 24
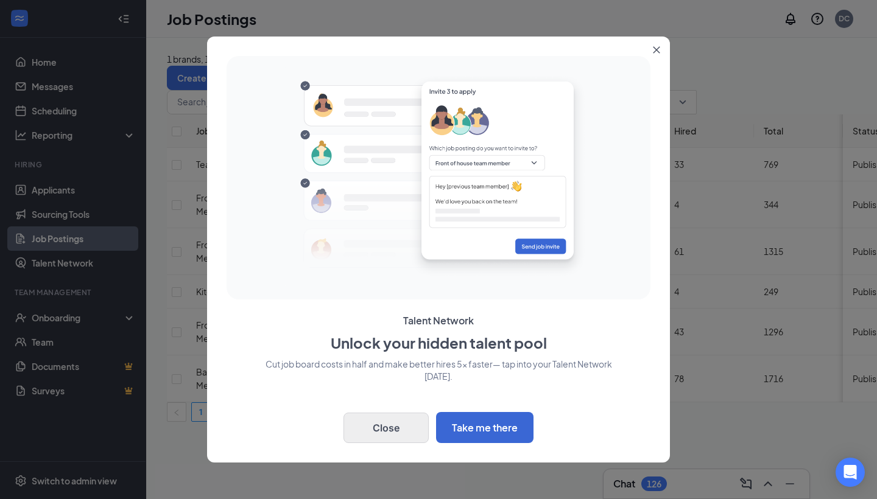
click at [379, 424] on button "Close" at bounding box center [385, 428] width 85 height 30
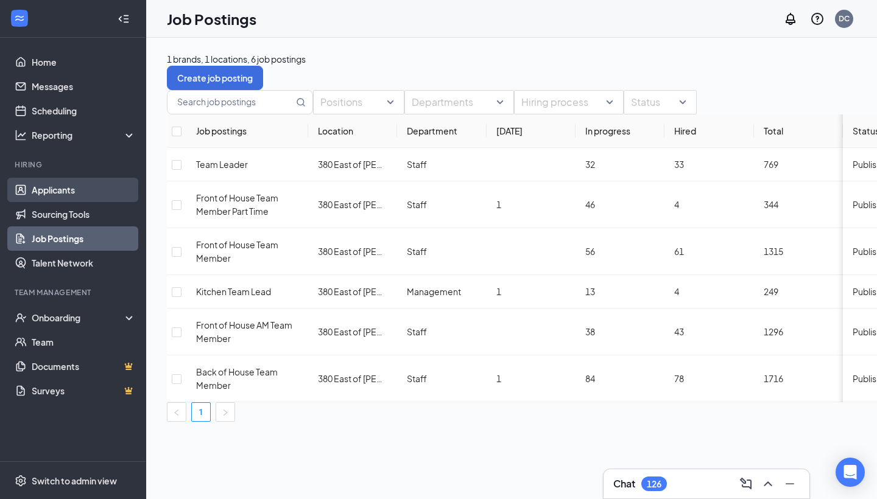
click at [93, 196] on link "Applicants" at bounding box center [84, 190] width 104 height 24
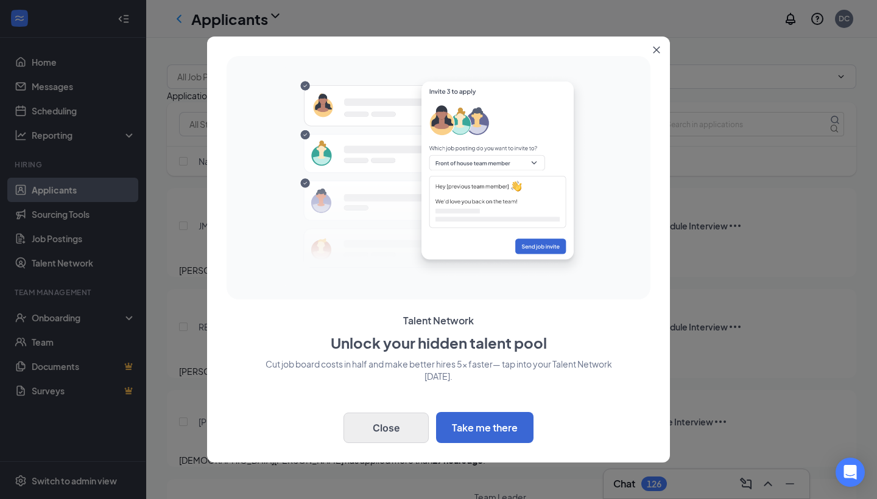
click at [413, 422] on button "Close" at bounding box center [385, 428] width 85 height 30
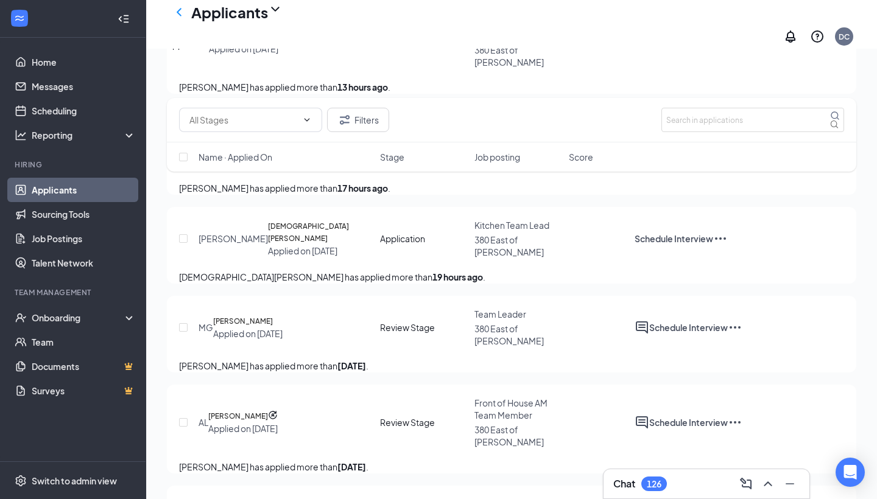
scroll to position [242, 0]
click at [105, 109] on link "Scheduling" at bounding box center [84, 111] width 104 height 24
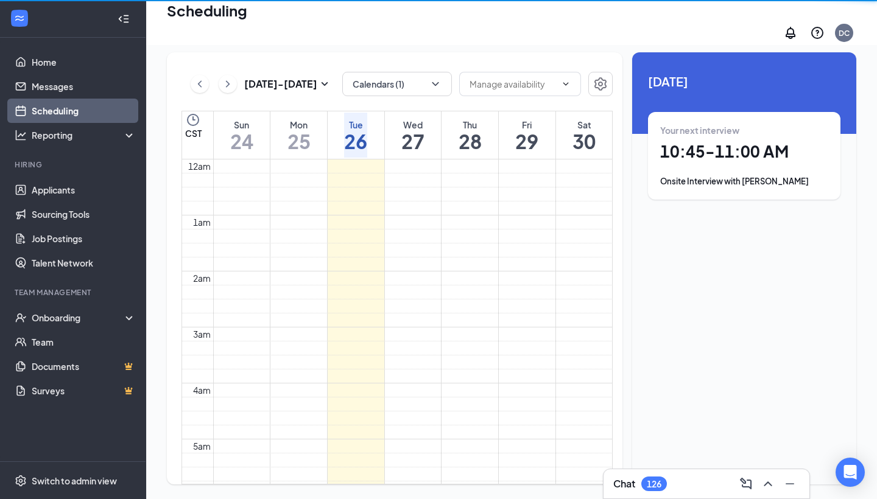
scroll to position [598, 0]
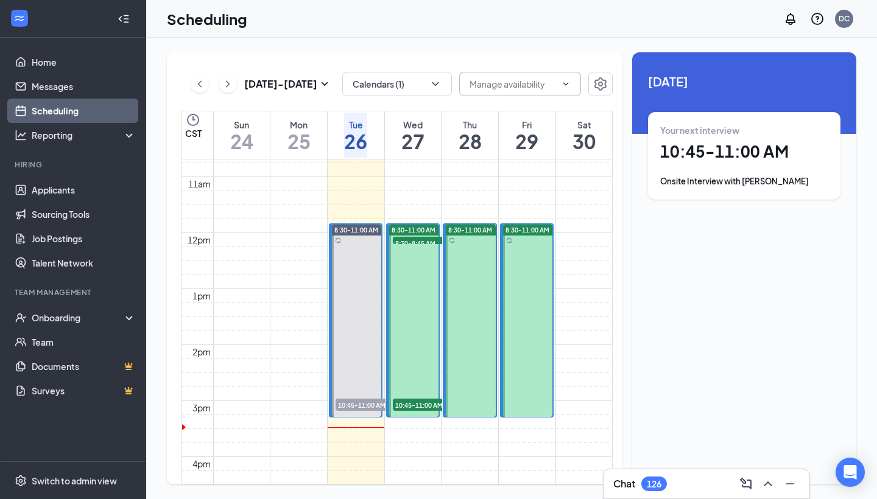
click at [561, 87] on icon "ChevronDown" at bounding box center [566, 84] width 10 height 10
click at [594, 80] on icon "Settings" at bounding box center [600, 84] width 15 height 15
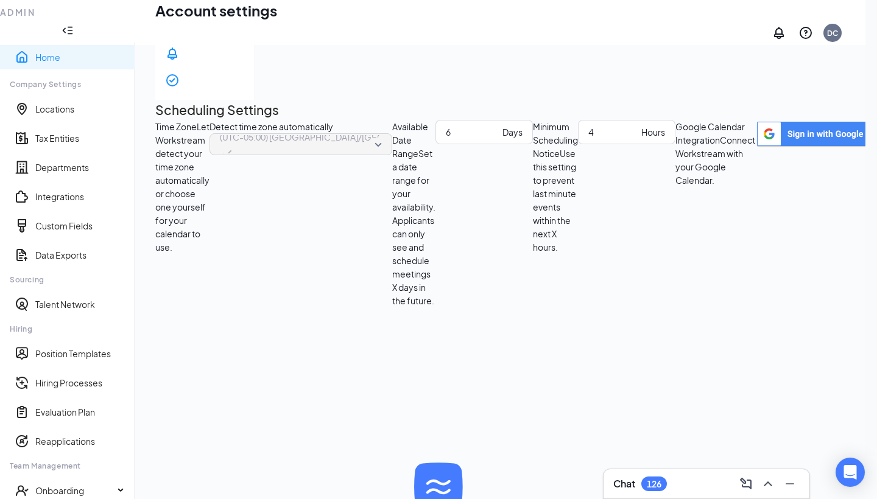
click at [35, 63] on link "Home" at bounding box center [79, 57] width 89 height 12
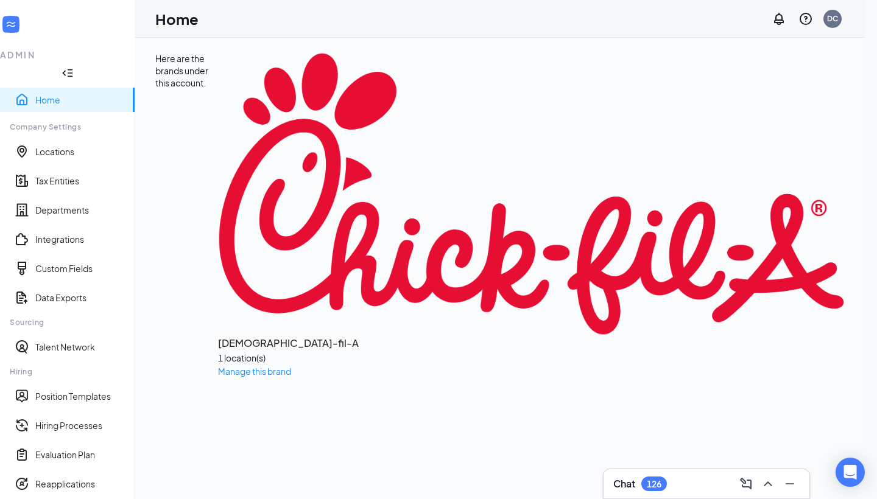
click at [131, 61] on div at bounding box center [67, 73] width 135 height 24
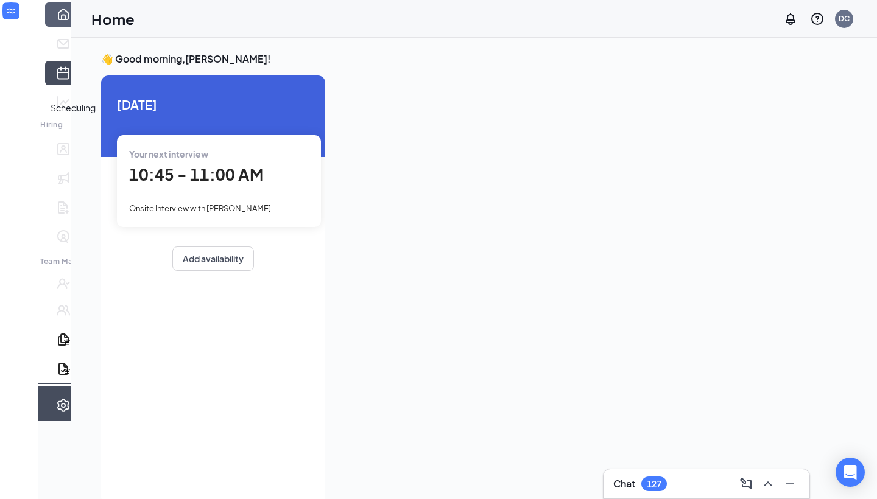
click at [75, 85] on link "Scheduling" at bounding box center [81, 73] width 12 height 24
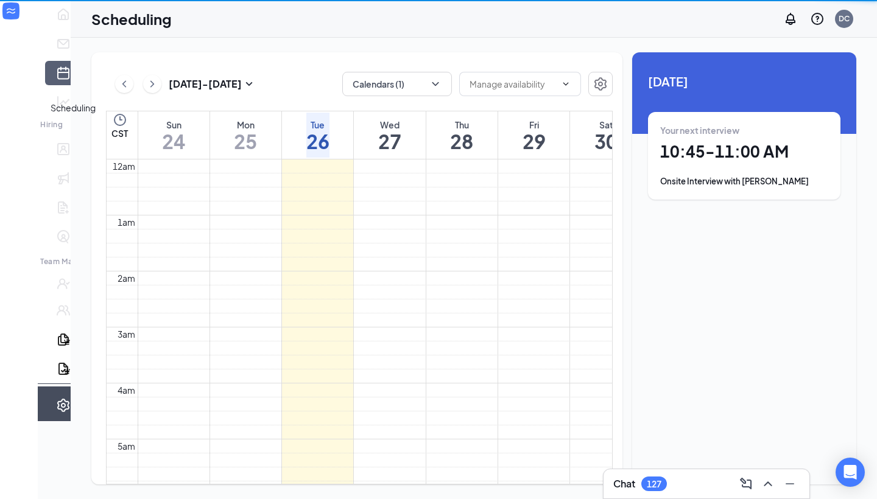
scroll to position [598, 0]
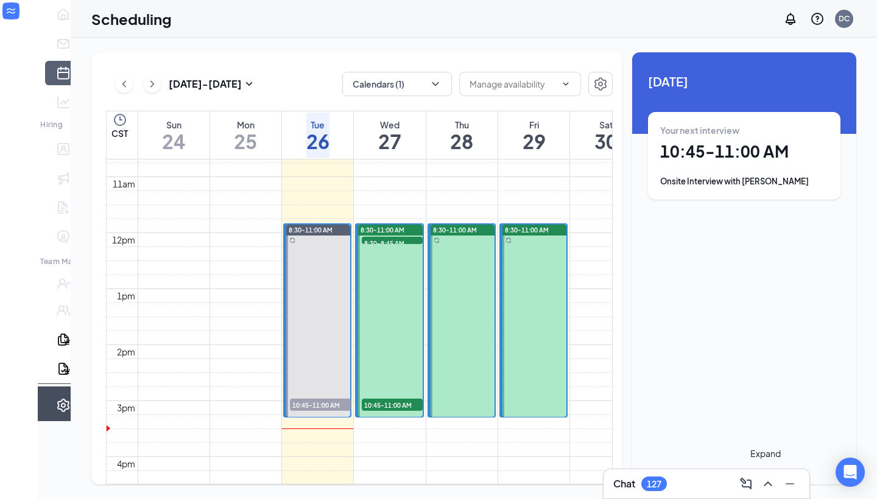
click at [773, 483] on icon "ChevronUp" at bounding box center [767, 484] width 15 height 15
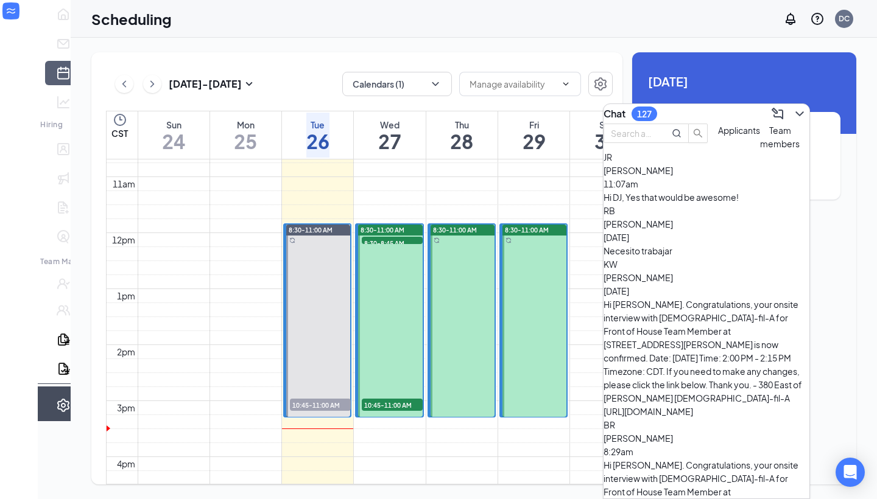
scroll to position [0, 0]
click at [792, 107] on icon "ChevronDown" at bounding box center [799, 114] width 15 height 15
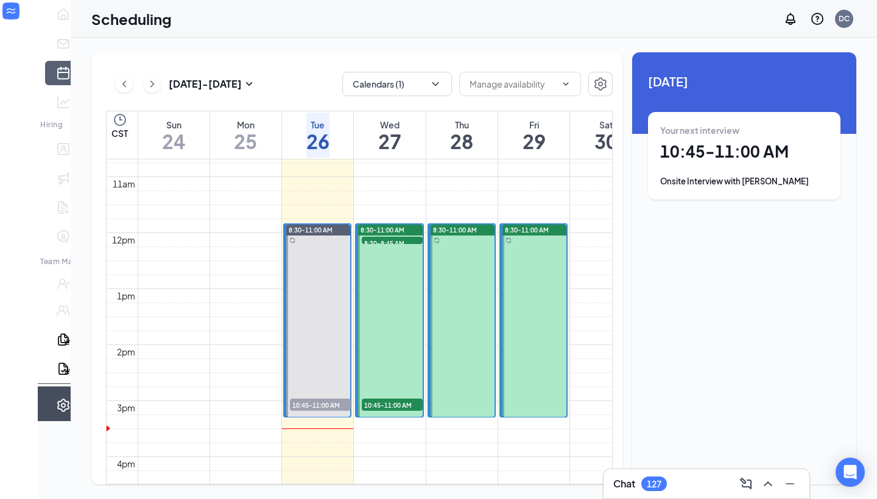
click at [715, 166] on div "Your next interview 10:45 - 11:00 AM Onsite Interview with Joy Rollins" at bounding box center [744, 155] width 168 height 63
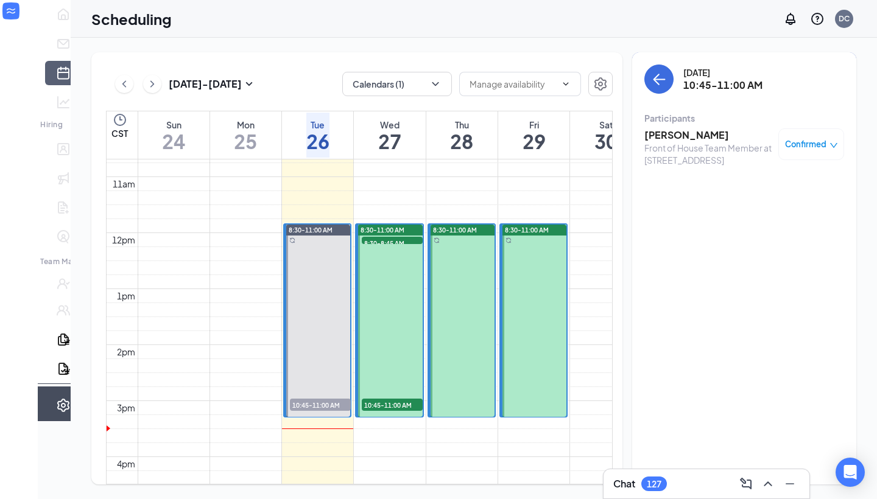
click at [674, 142] on div "Front of House Team Member at [STREET_ADDRESS]" at bounding box center [708, 154] width 128 height 24
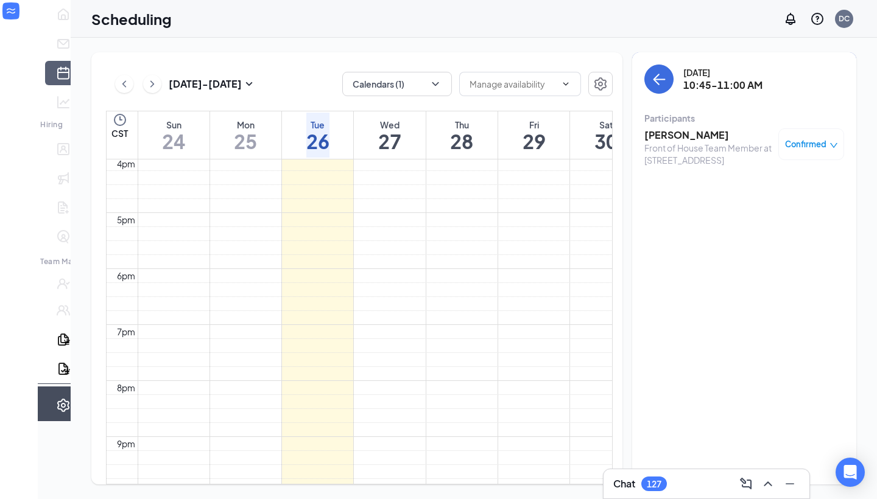
scroll to position [902, 0]
click at [146, 83] on icon "ChevronRight" at bounding box center [152, 84] width 12 height 15
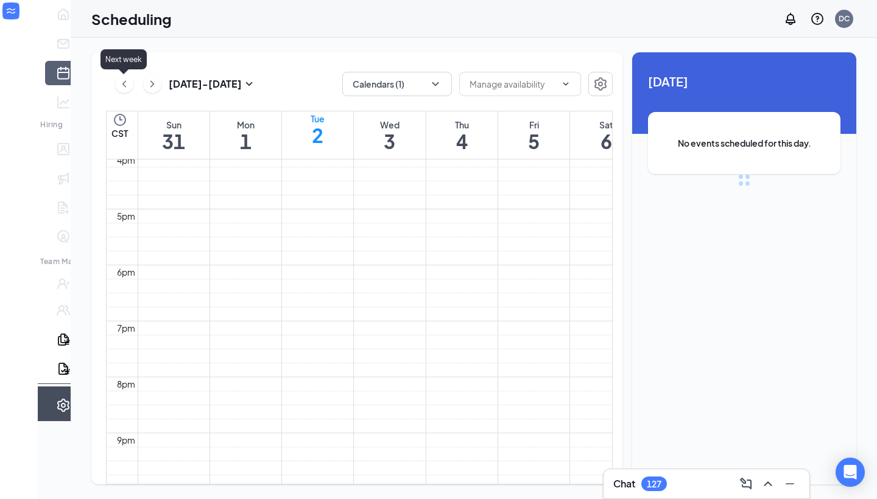
scroll to position [598, 0]
click at [146, 83] on icon "ChevronRight" at bounding box center [152, 84] width 12 height 15
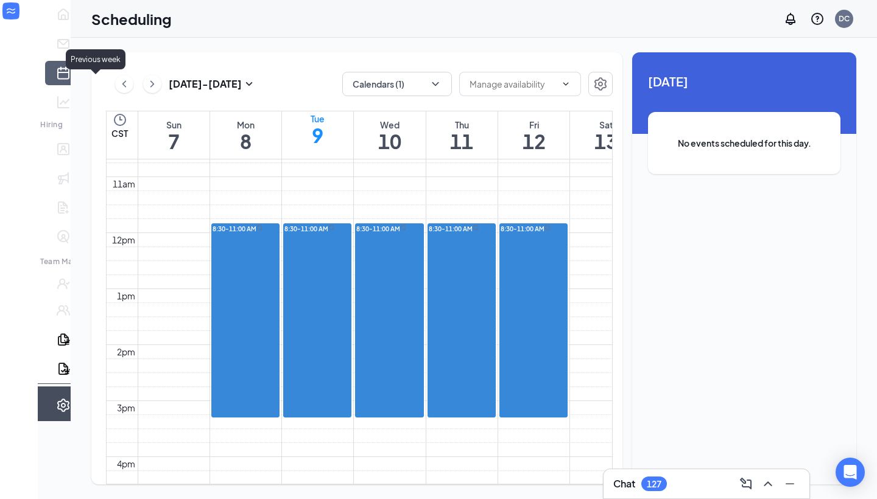
click at [118, 83] on icon "ChevronLeft" at bounding box center [124, 84] width 12 height 15
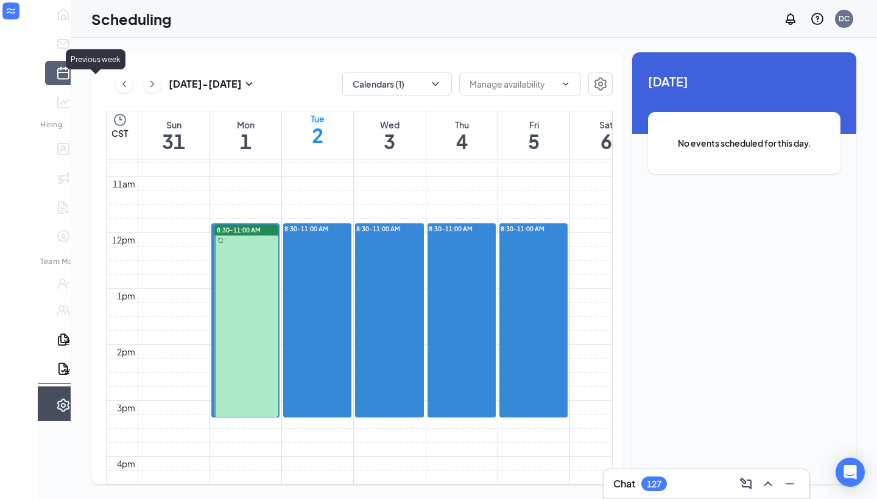
click at [118, 83] on icon "ChevronLeft" at bounding box center [124, 84] width 12 height 15
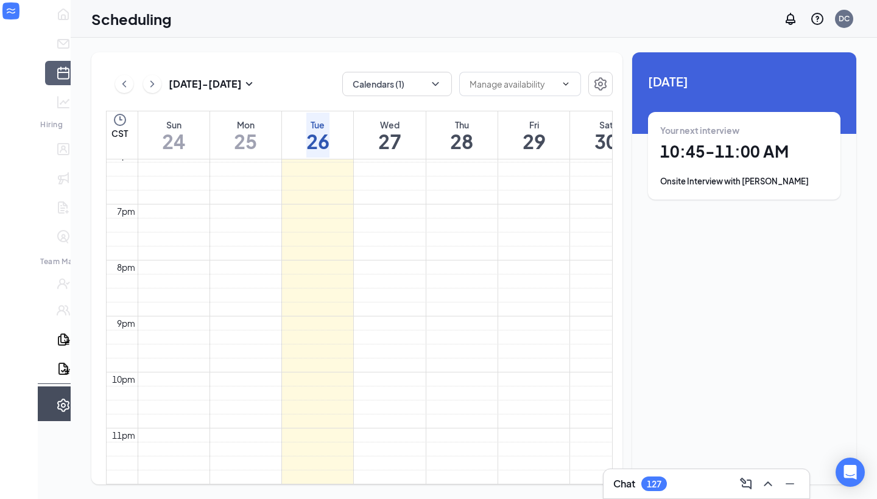
scroll to position [1022, 0]
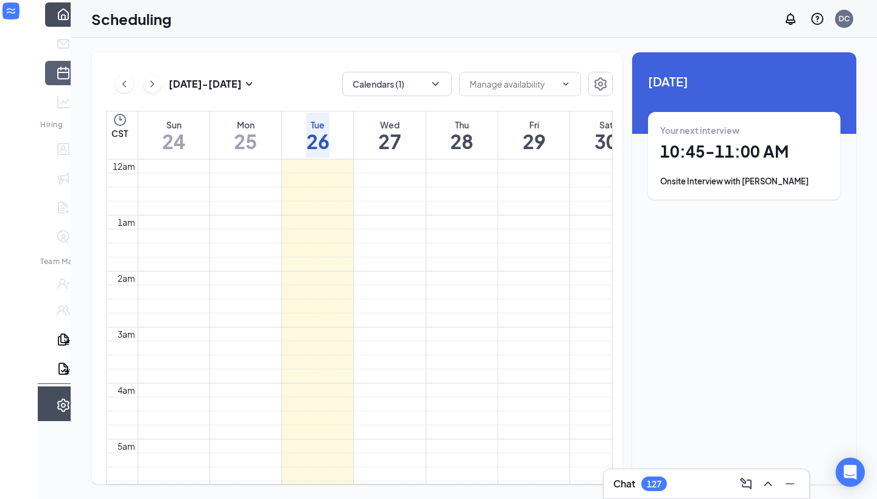
click at [75, 27] on link "Home" at bounding box center [81, 14] width 12 height 24
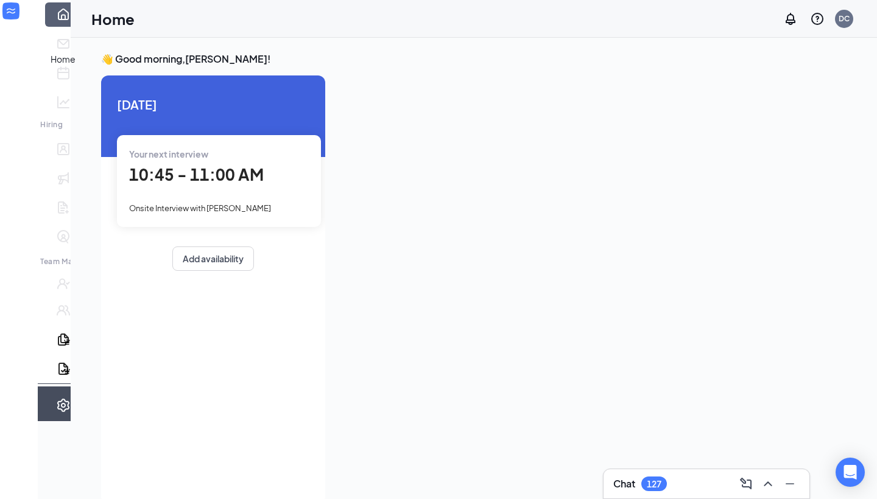
click at [75, 27] on link "Home" at bounding box center [81, 14] width 12 height 24
click at [75, 56] on link "Messages" at bounding box center [81, 44] width 12 height 24
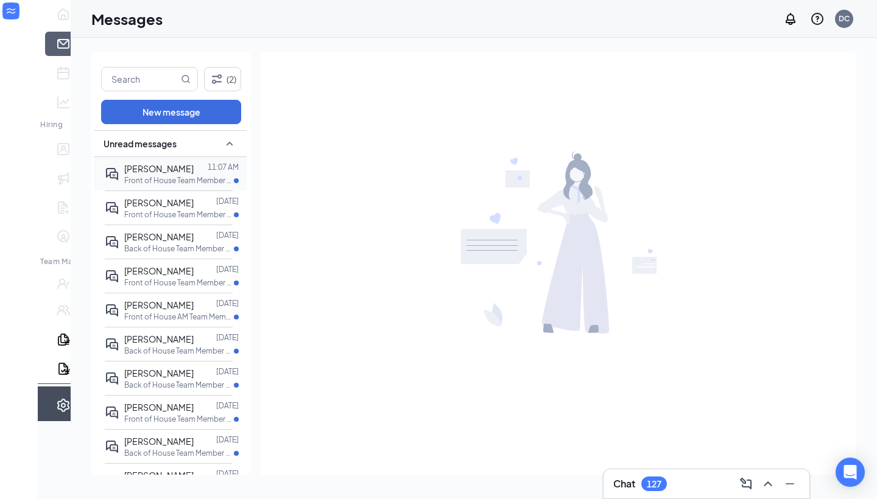
click at [124, 164] on span "[PERSON_NAME]" at bounding box center [158, 168] width 69 height 11
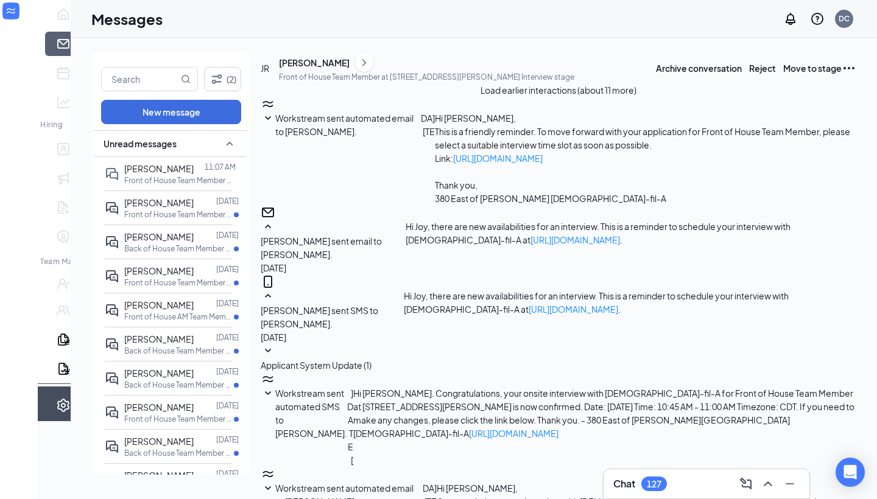
type textarea "p"
type textarea "Perfect, see you then!"
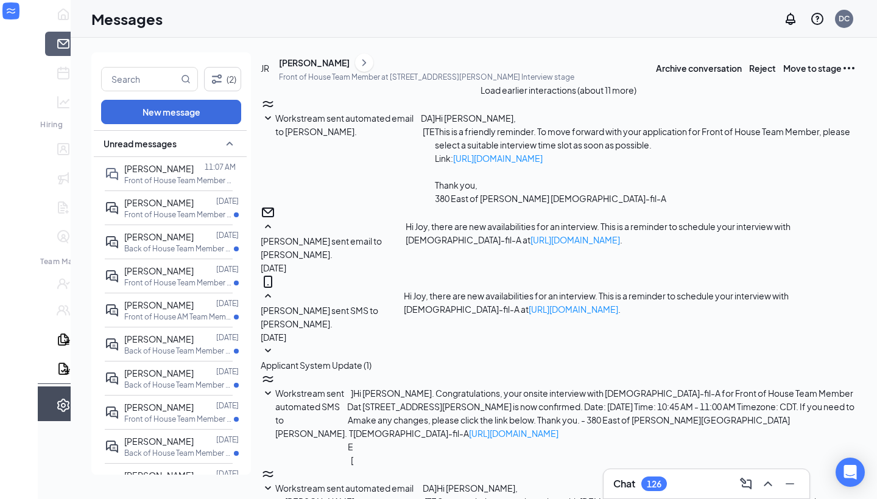
scroll to position [427, 0]
click at [139, 206] on span "Riolinda Beroes" at bounding box center [158, 202] width 69 height 11
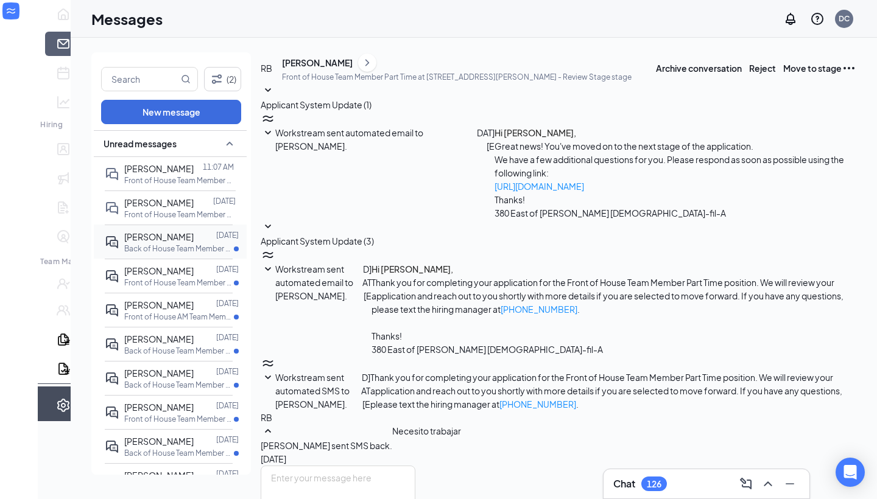
scroll to position [30, 0]
click at [147, 244] on p "Back of House Team Member at 380 East of Custer" at bounding box center [179, 249] width 110 height 10
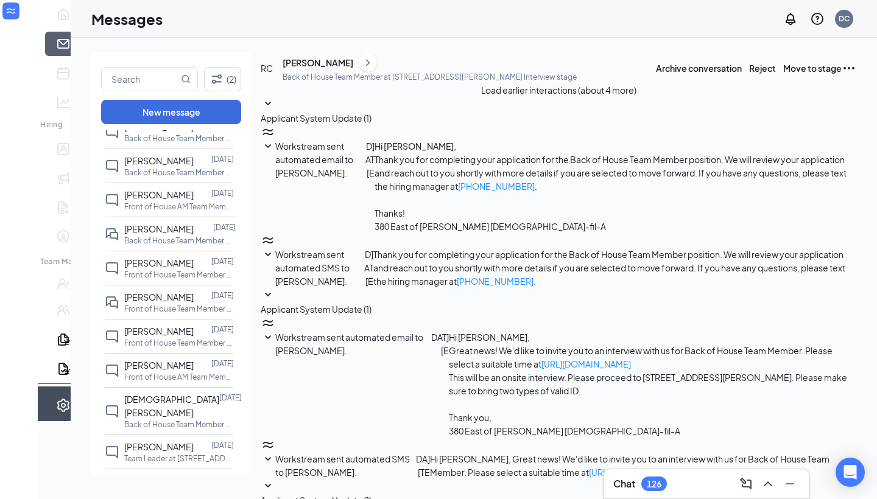
scroll to position [844, 0]
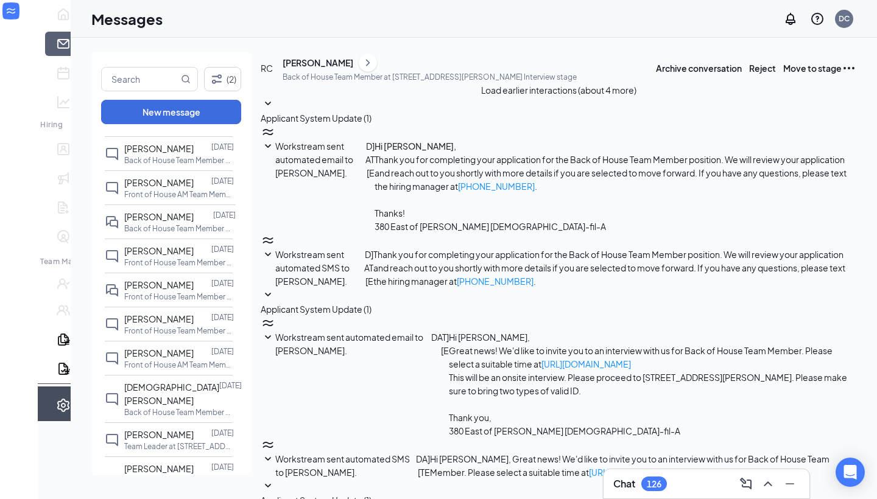
scroll to position [0, 0]
click at [124, 223] on p "Back of House Team Member at 380 East of Custer" at bounding box center [179, 228] width 110 height 10
click at [75, 27] on link "Home" at bounding box center [81, 14] width 12 height 24
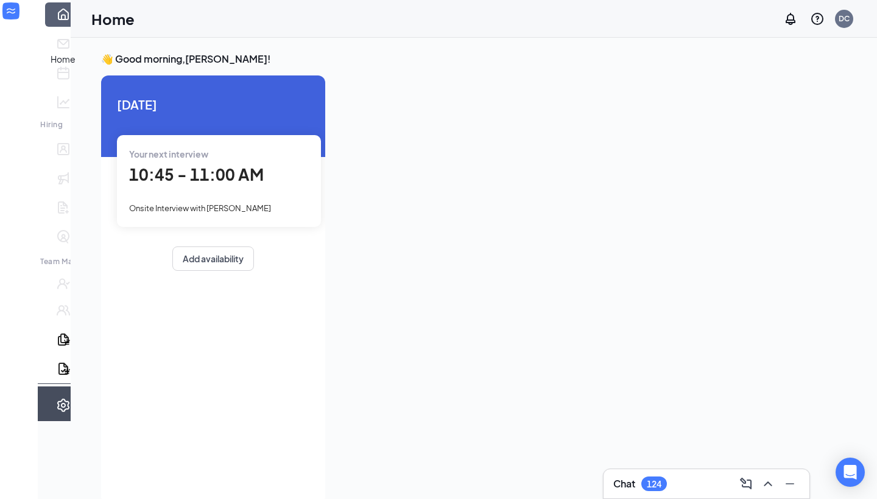
click at [75, 27] on link "Home" at bounding box center [81, 14] width 12 height 24
click at [125, 56] on h3 "👋 Good morning, DJ Coffman !" at bounding box center [473, 58] width 745 height 13
click at [75, 249] on link "Talent Network" at bounding box center [81, 237] width 12 height 24
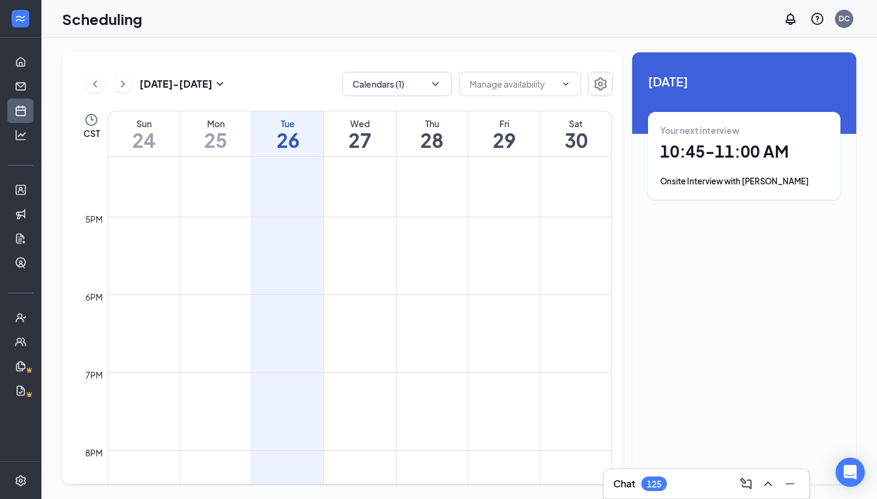
scroll to position [1269, 0]
click at [837, 19] on div "DC" at bounding box center [844, 19] width 18 height 18
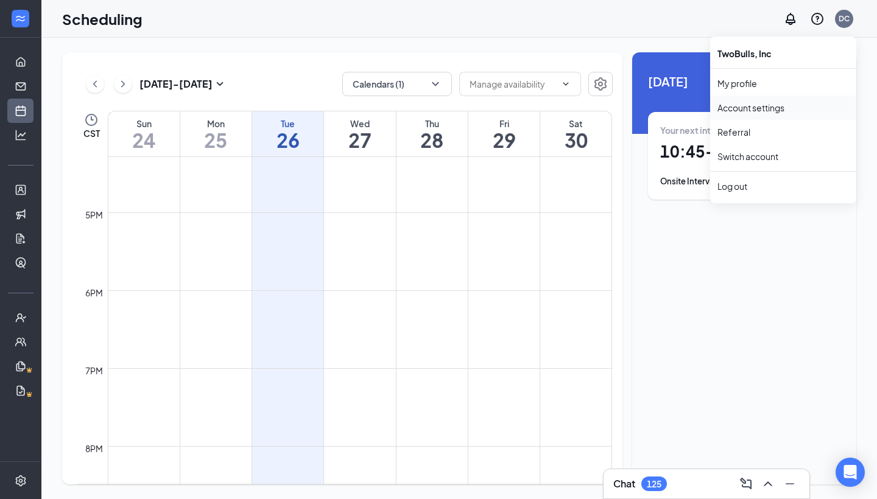
click at [748, 110] on link "Account settings" at bounding box center [782, 108] width 131 height 12
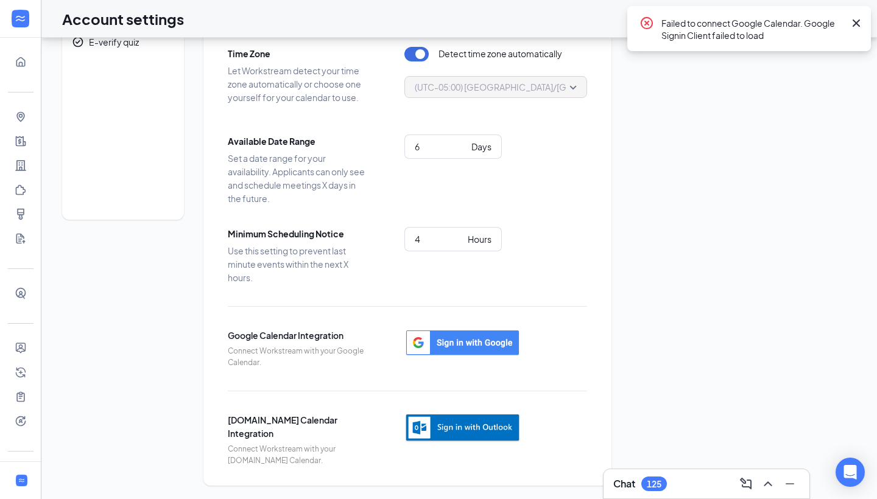
scroll to position [82, 0]
